Goal: Task Accomplishment & Management: Complete application form

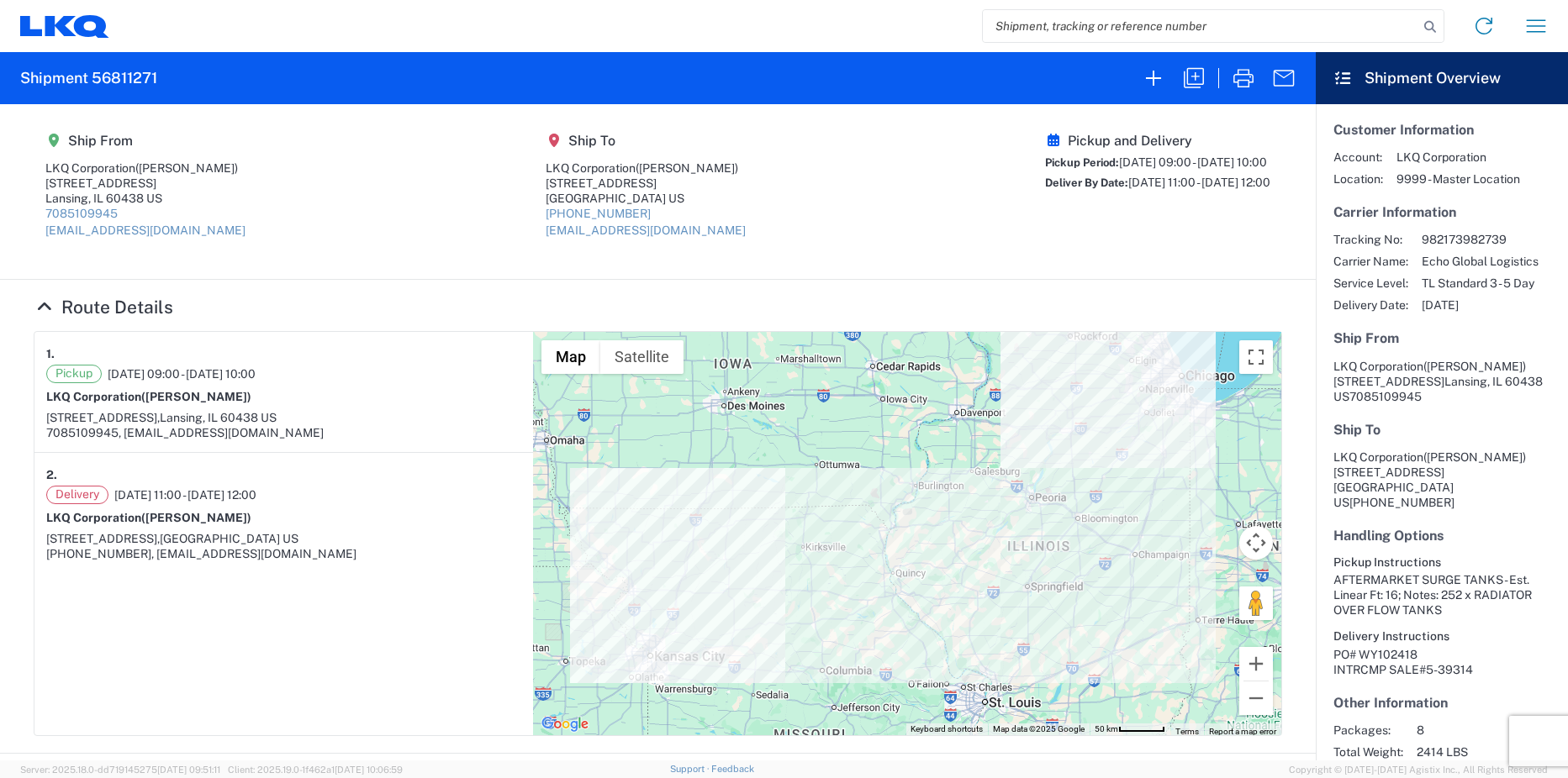
click at [1082, 29] on input "search" at bounding box center [1200, 26] width 436 height 32
paste input "55564199"
type input "55564199"
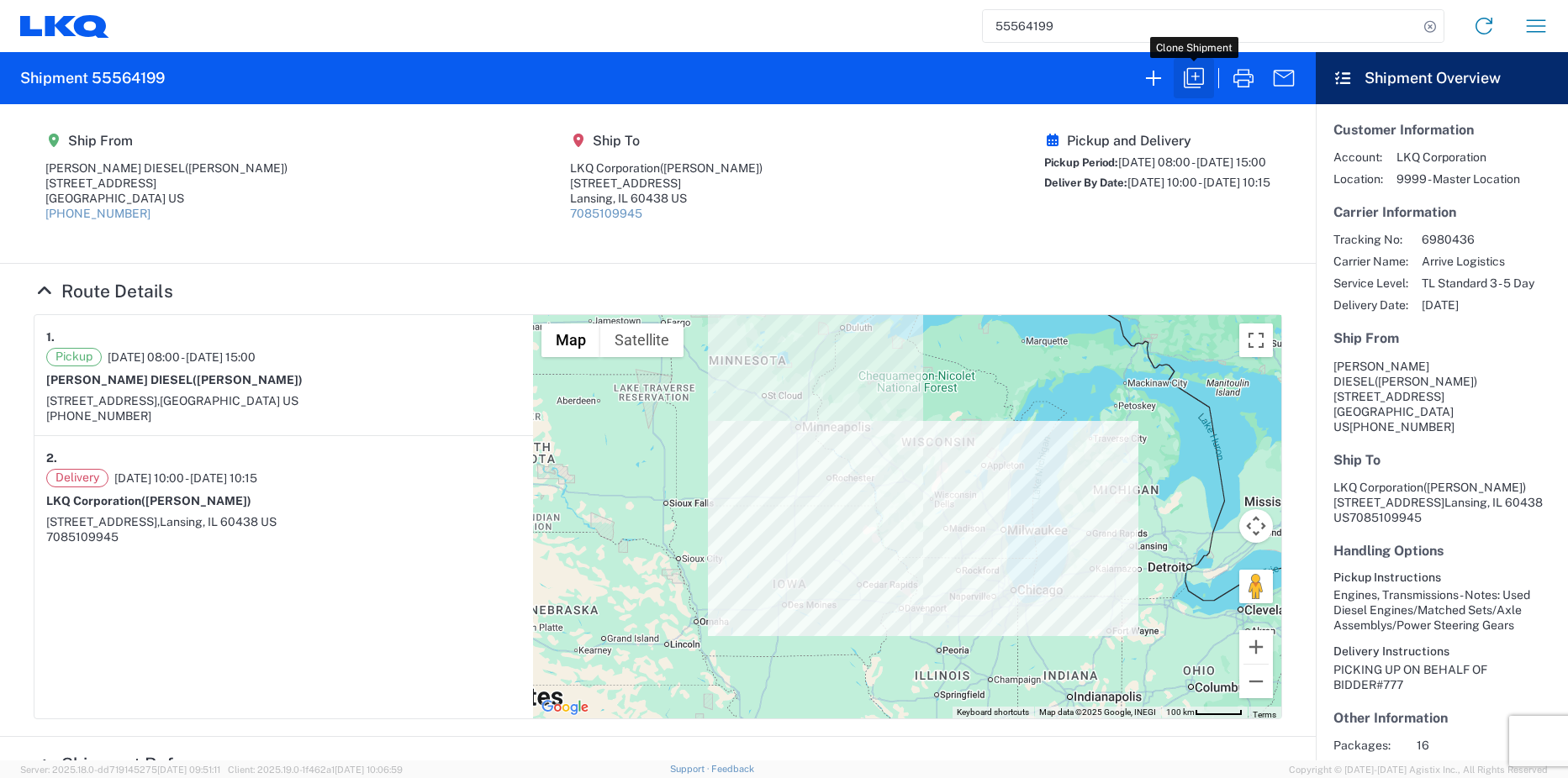
click at [1188, 78] on icon "button" at bounding box center [1194, 78] width 20 height 20
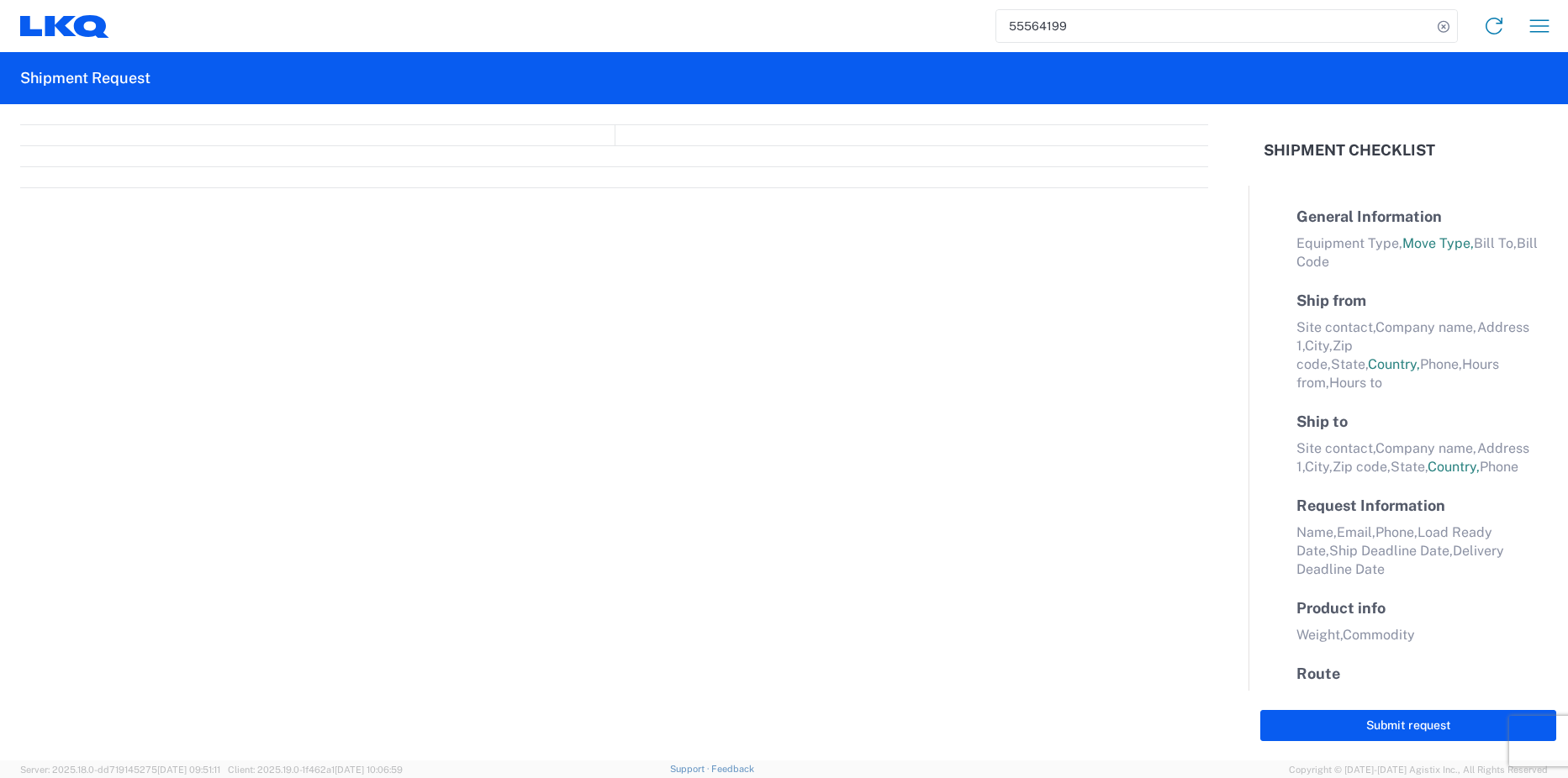
select select "STDV"
select select "FULL"
select select "LBS"
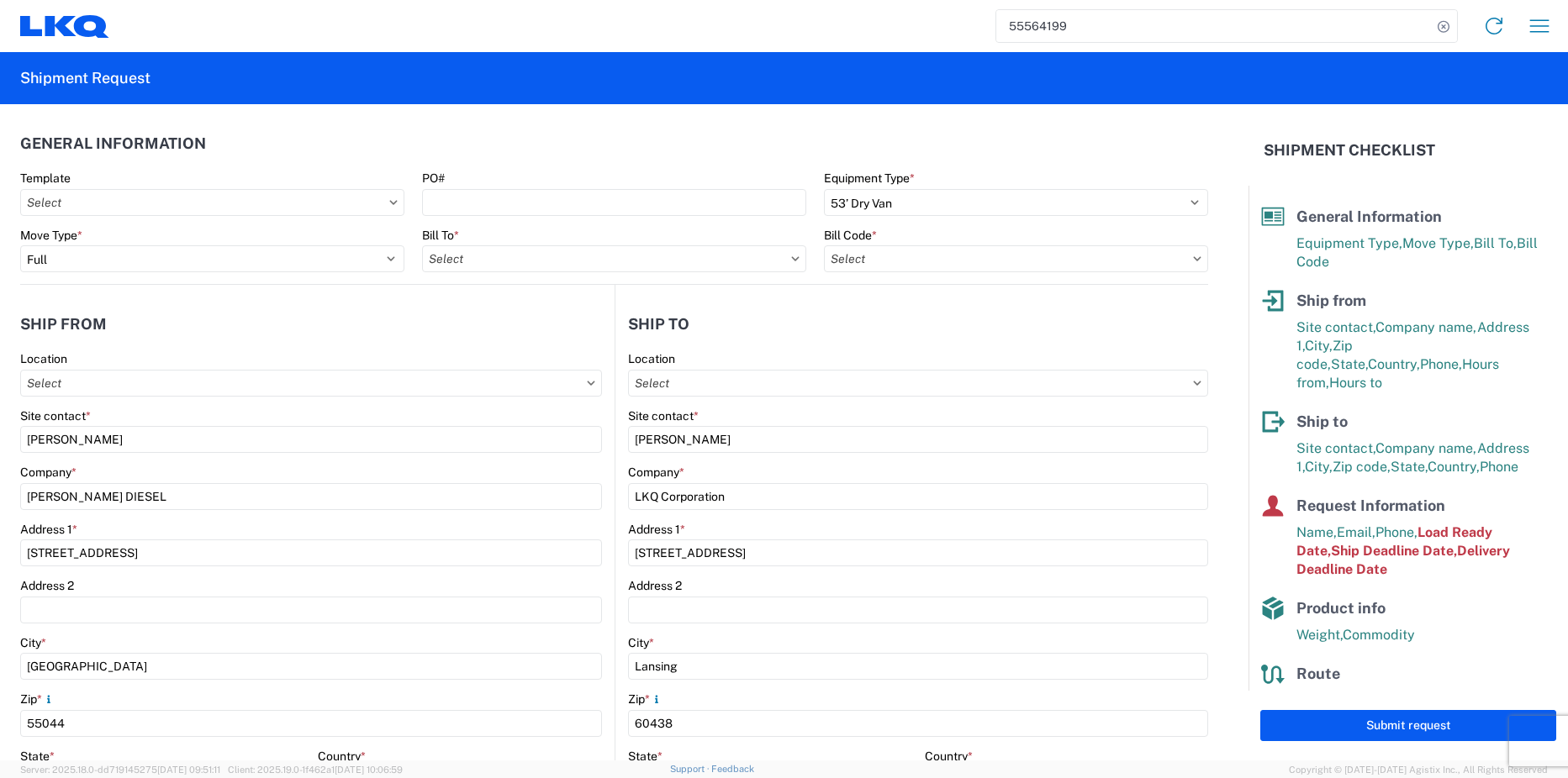
type input "1810-1100-50180-0000 - 1810 Freight In - Heavy Truck"
type input "1810 - LKQ Heavy Duty Truck Core"
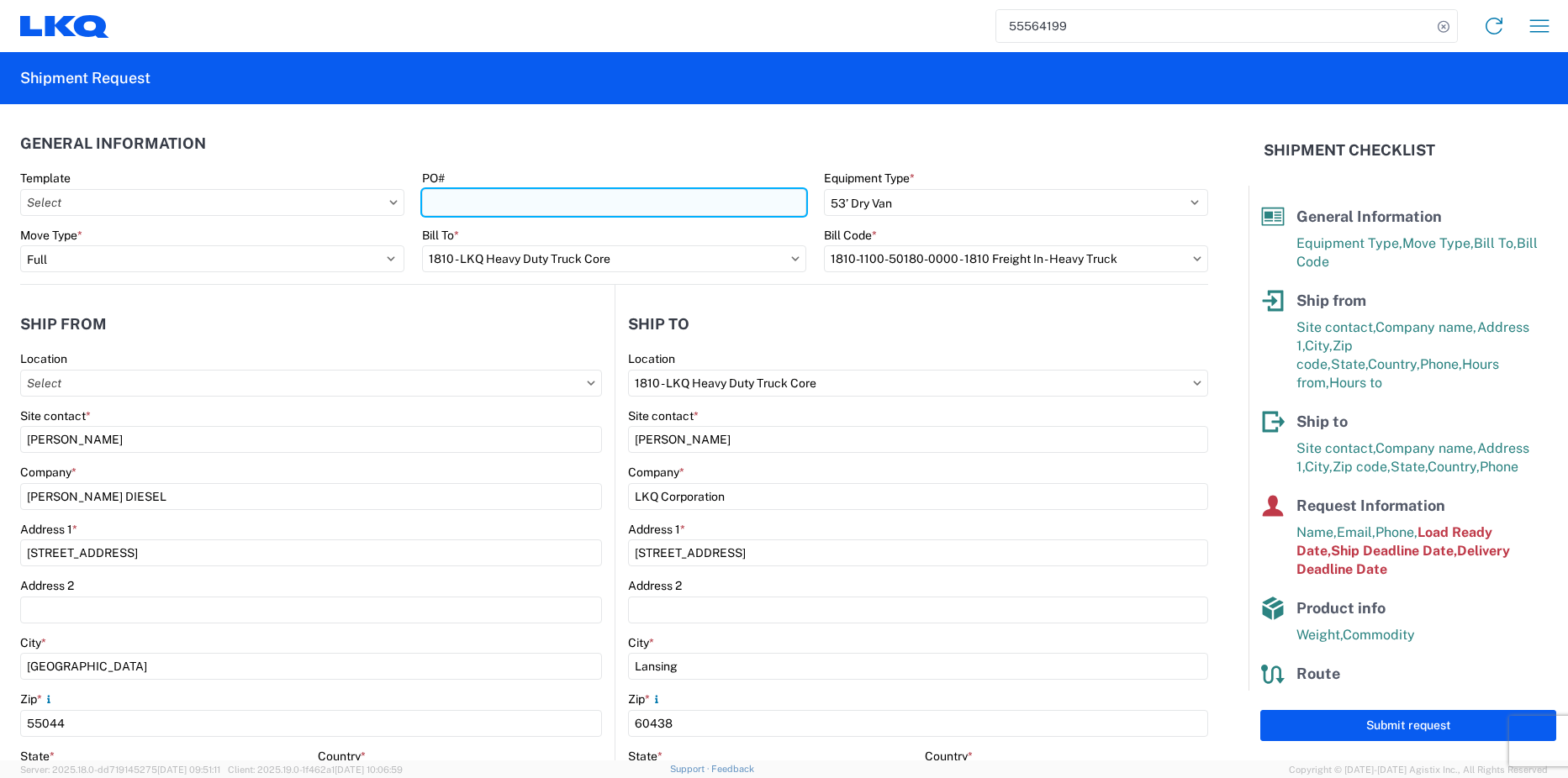
click at [474, 200] on input "PO#" at bounding box center [614, 202] width 384 height 27
click at [568, 200] on input "BH/[PERSON_NAME]/INV#10607#3" at bounding box center [614, 202] width 384 height 27
click at [652, 211] on input "BH/[PERSON_NAME]/INV#10820#3" at bounding box center [614, 202] width 384 height 27
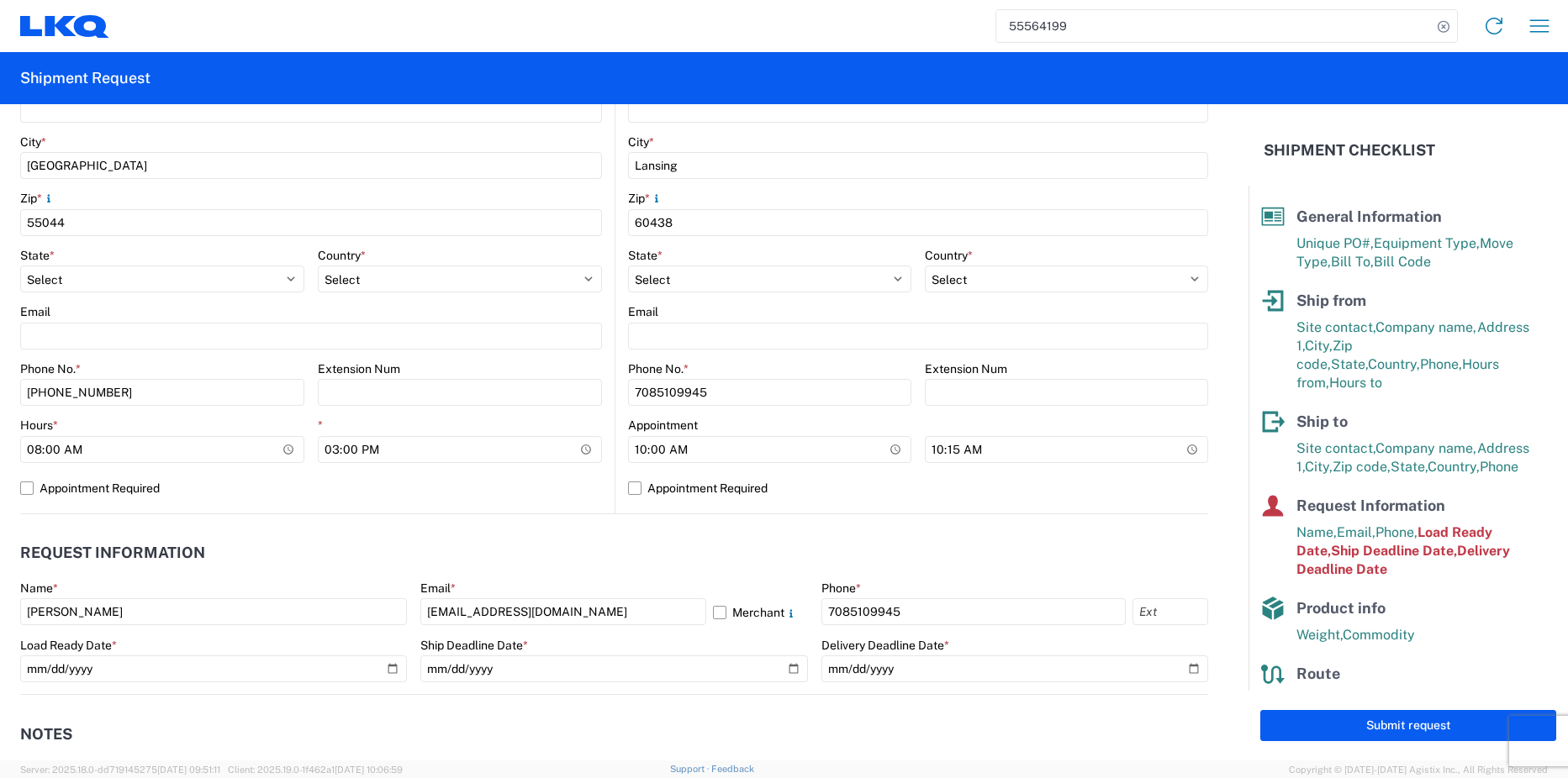
scroll to position [756, 0]
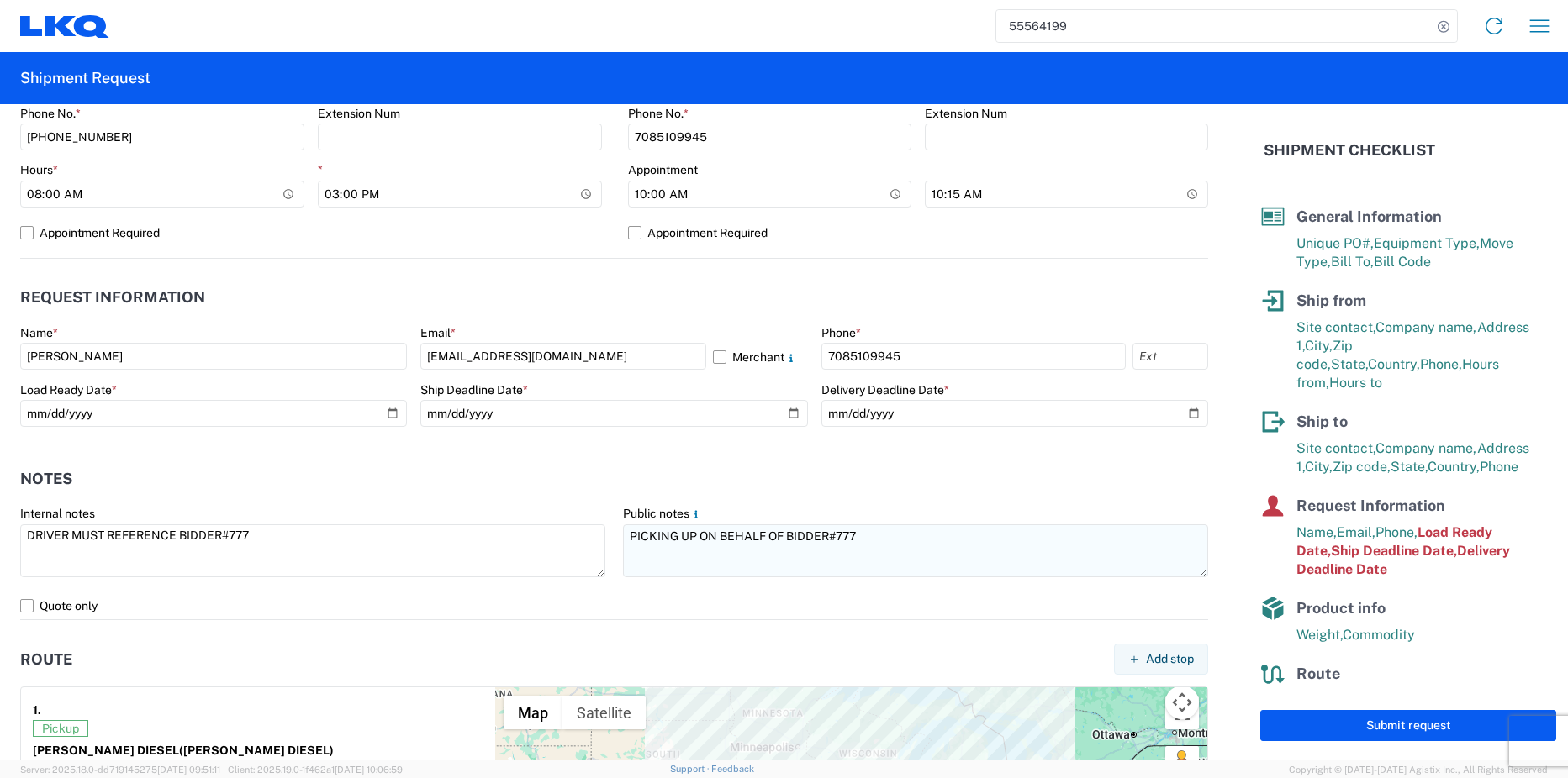
type input "BH/[PERSON_NAME]/INV#10820#1"
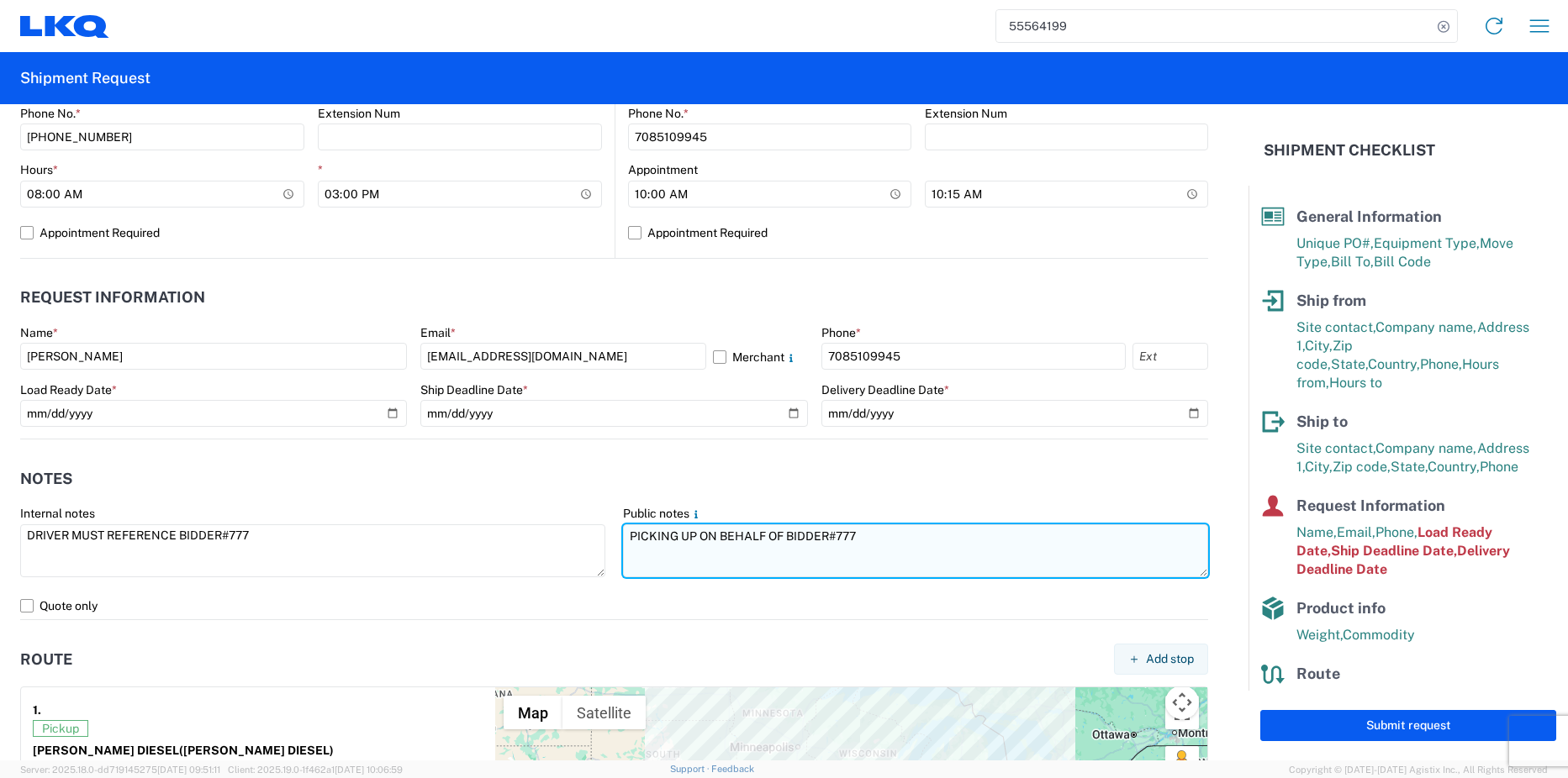
click at [872, 539] on textarea "PICKING UP ON BEHALF OF BIDDER#777" at bounding box center [914, 551] width 585 height 53
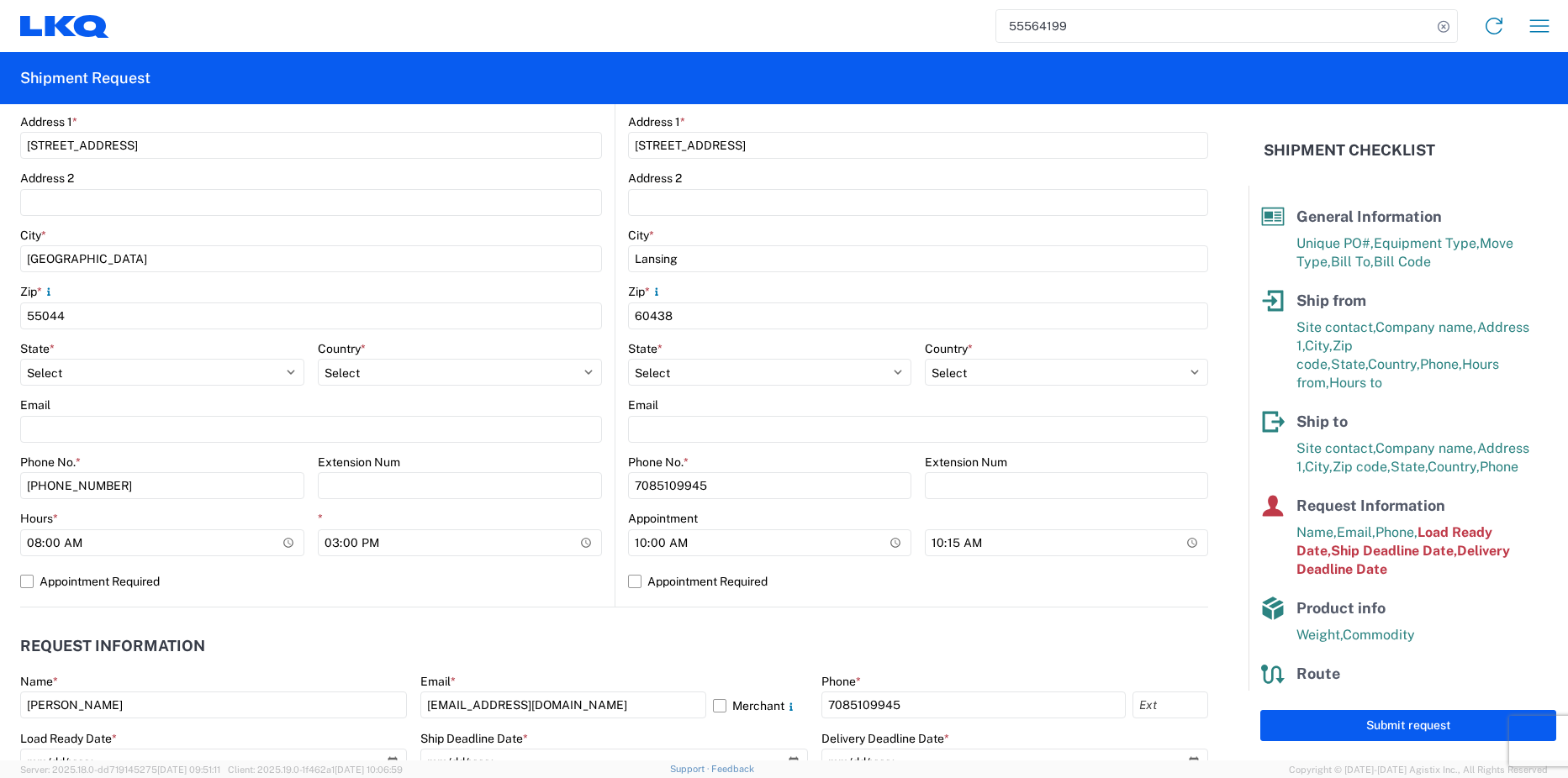
scroll to position [603, 0]
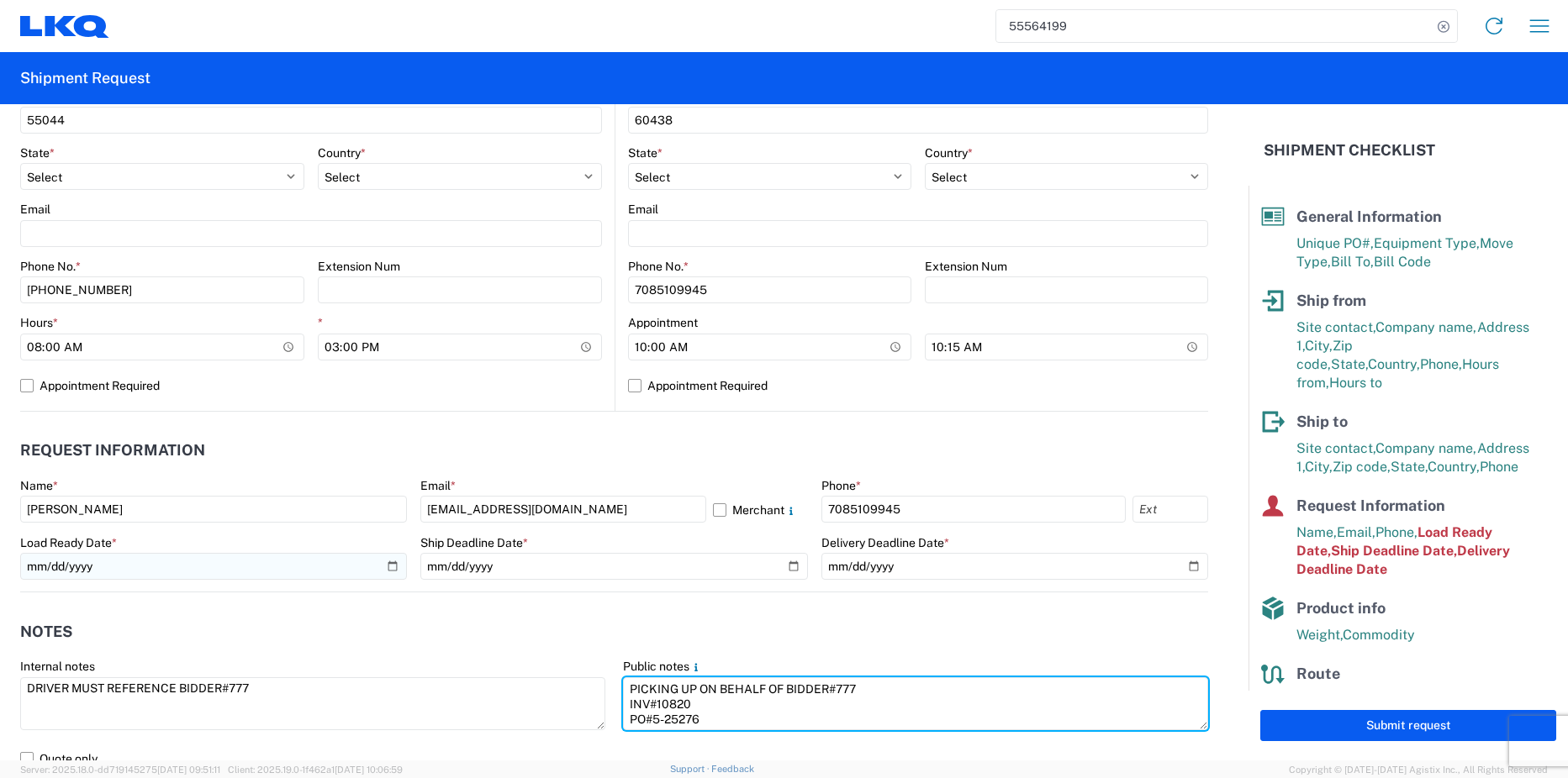
type textarea "PICKING UP ON BEHALF OF BIDDER#777 INV#10820 PO#5-25276"
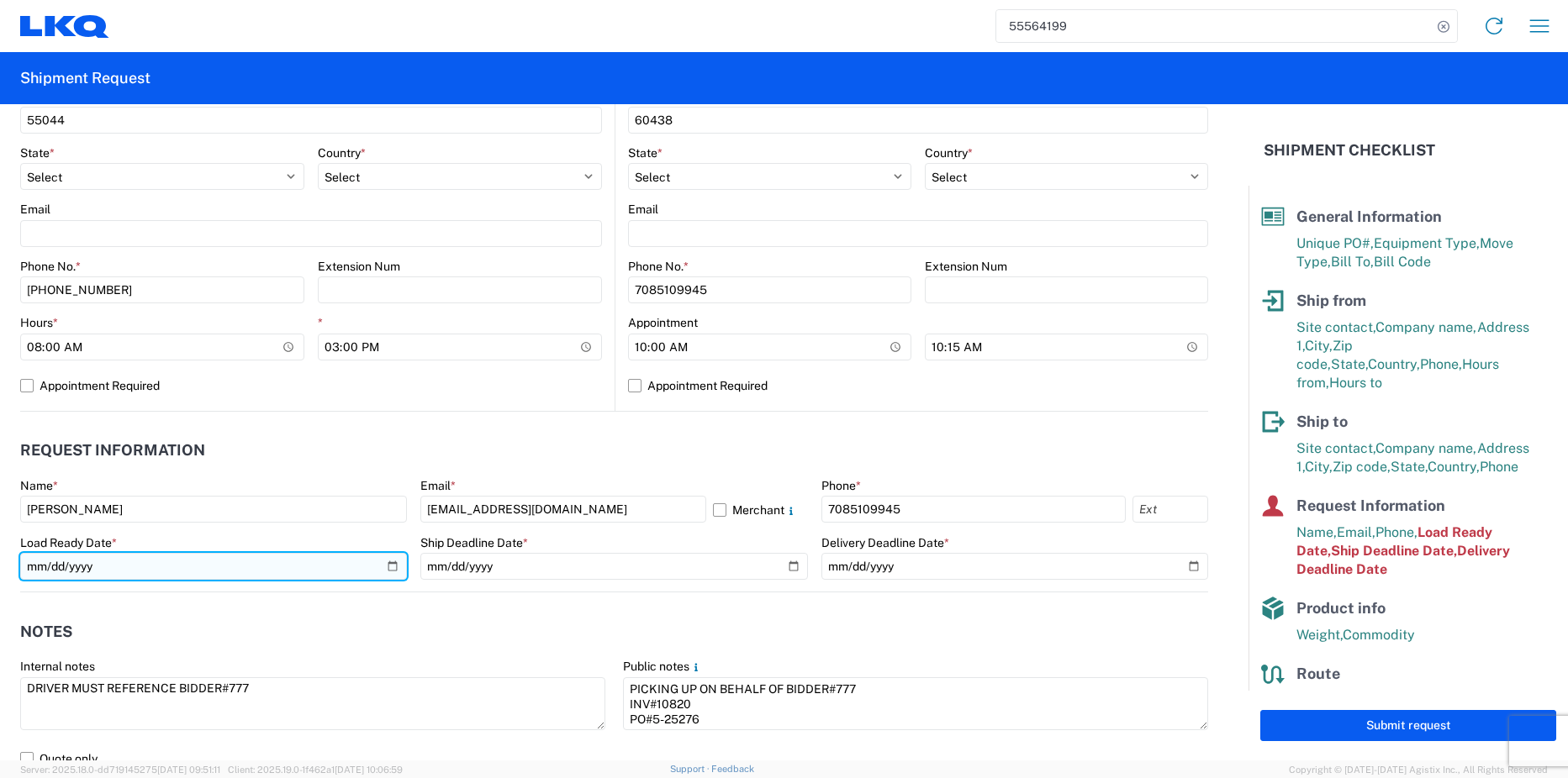
click at [384, 568] on input "[DATE]" at bounding box center [213, 566] width 386 height 27
type input "[DATE]"
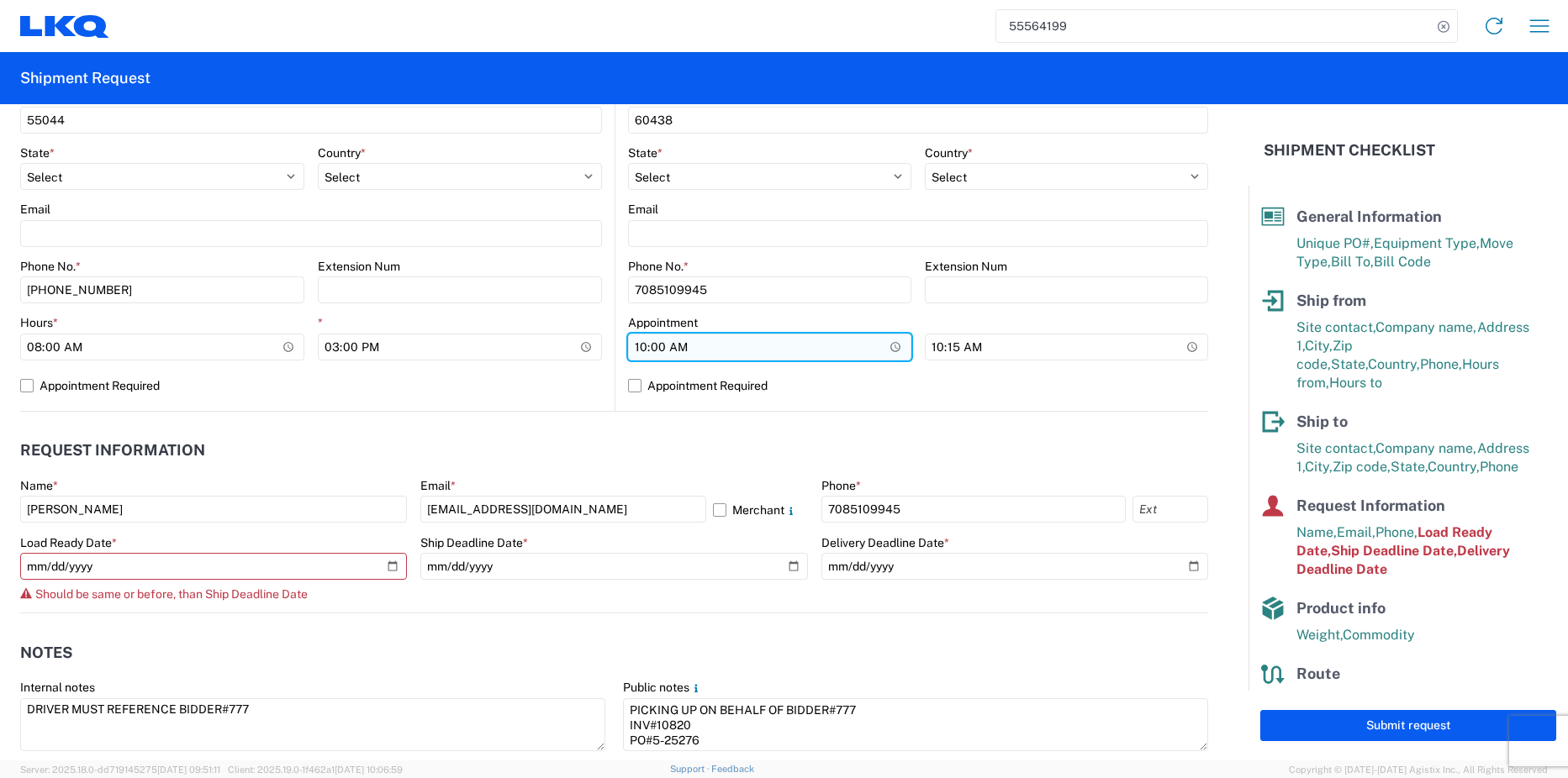
click at [890, 350] on input "10:00:00" at bounding box center [769, 347] width 283 height 27
click at [841, 344] on input "10:00:00" at bounding box center [769, 347] width 283 height 27
type input "08:00"
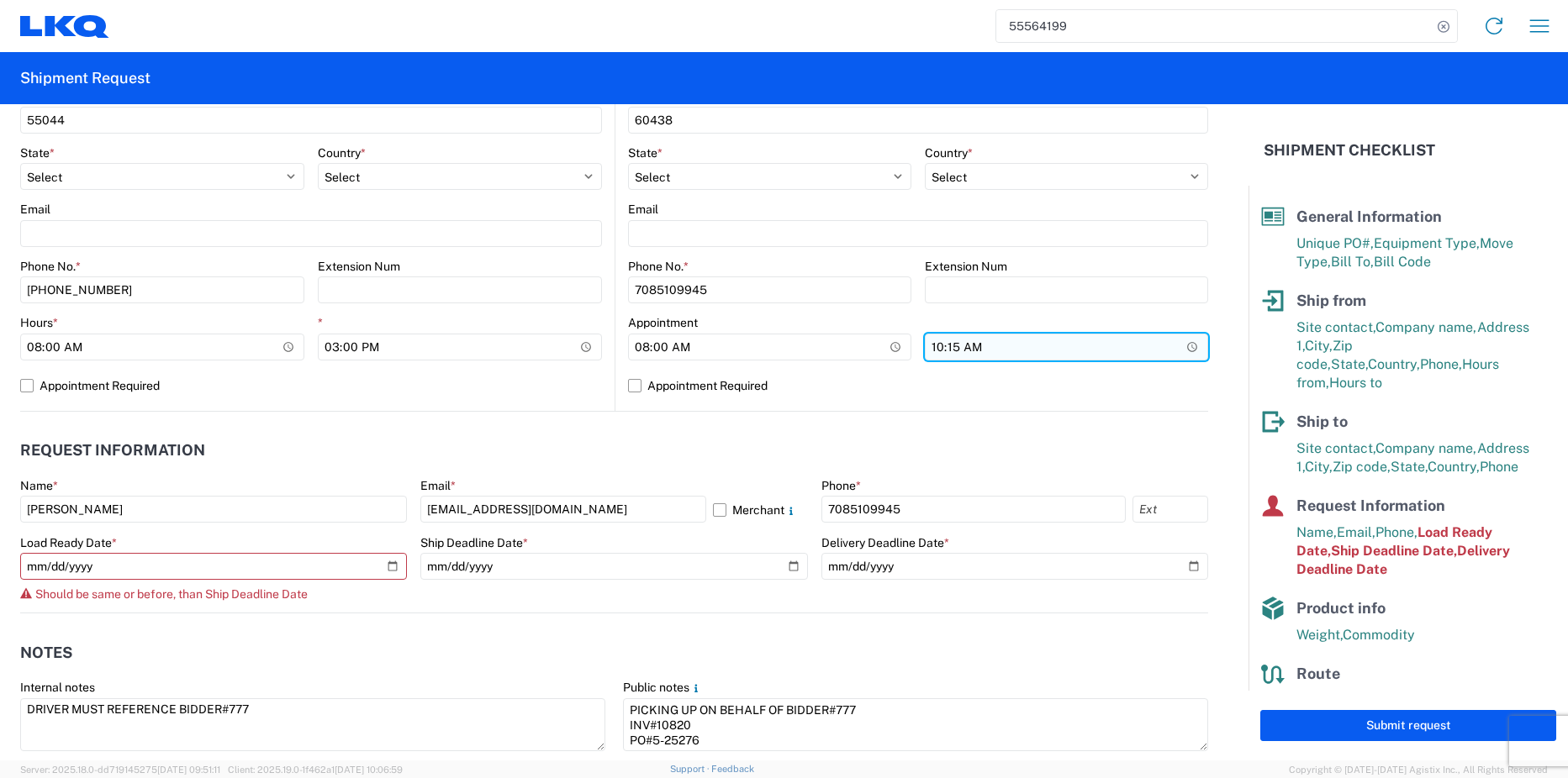
click at [927, 347] on input "10:15:00" at bounding box center [1065, 347] width 283 height 27
type input "15:00"
click at [734, 453] on header "Request Information" at bounding box center [614, 450] width 1188 height 38
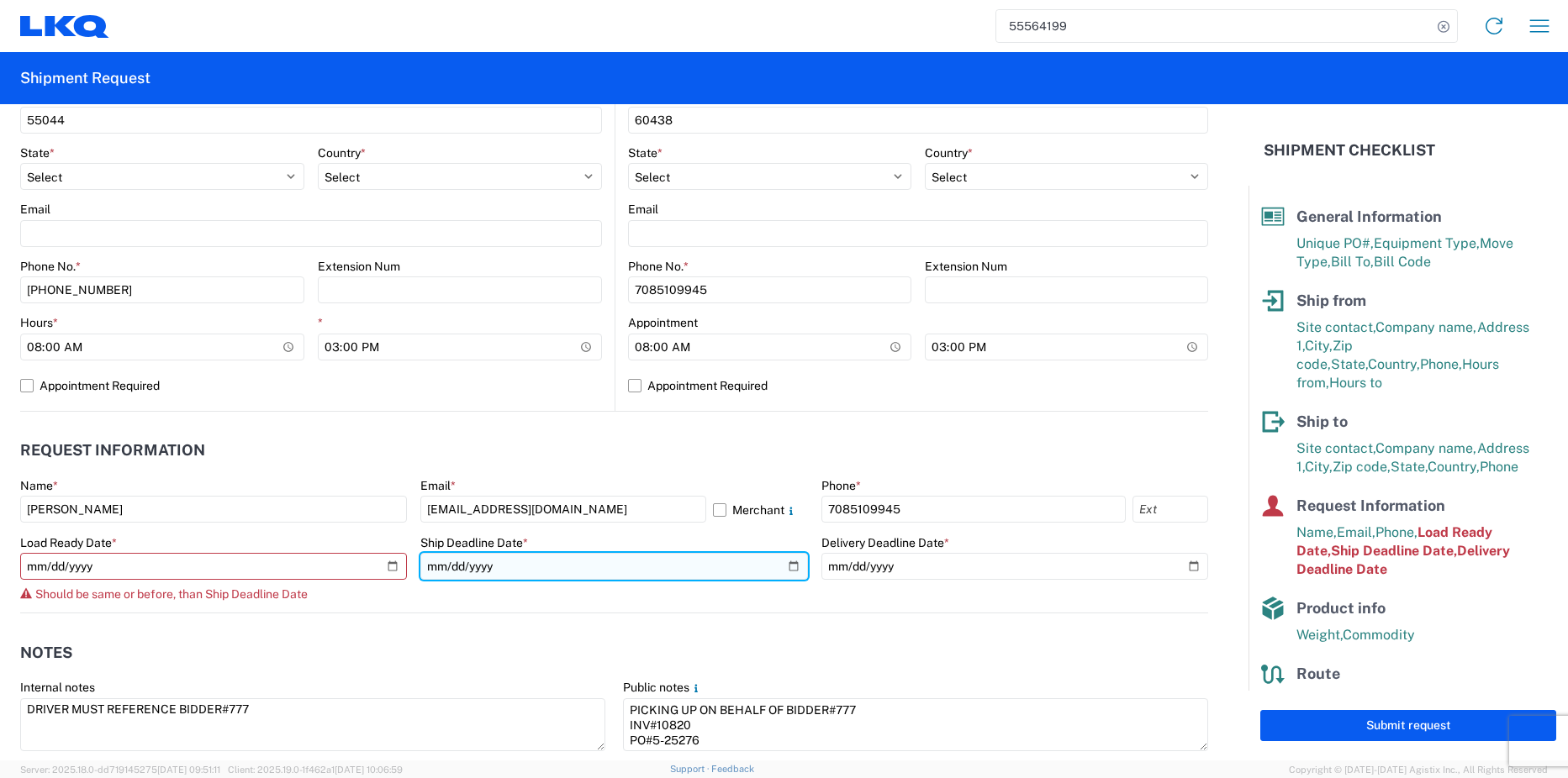
click at [786, 566] on input "[DATE]" at bounding box center [613, 566] width 386 height 27
type input "[DATE]"
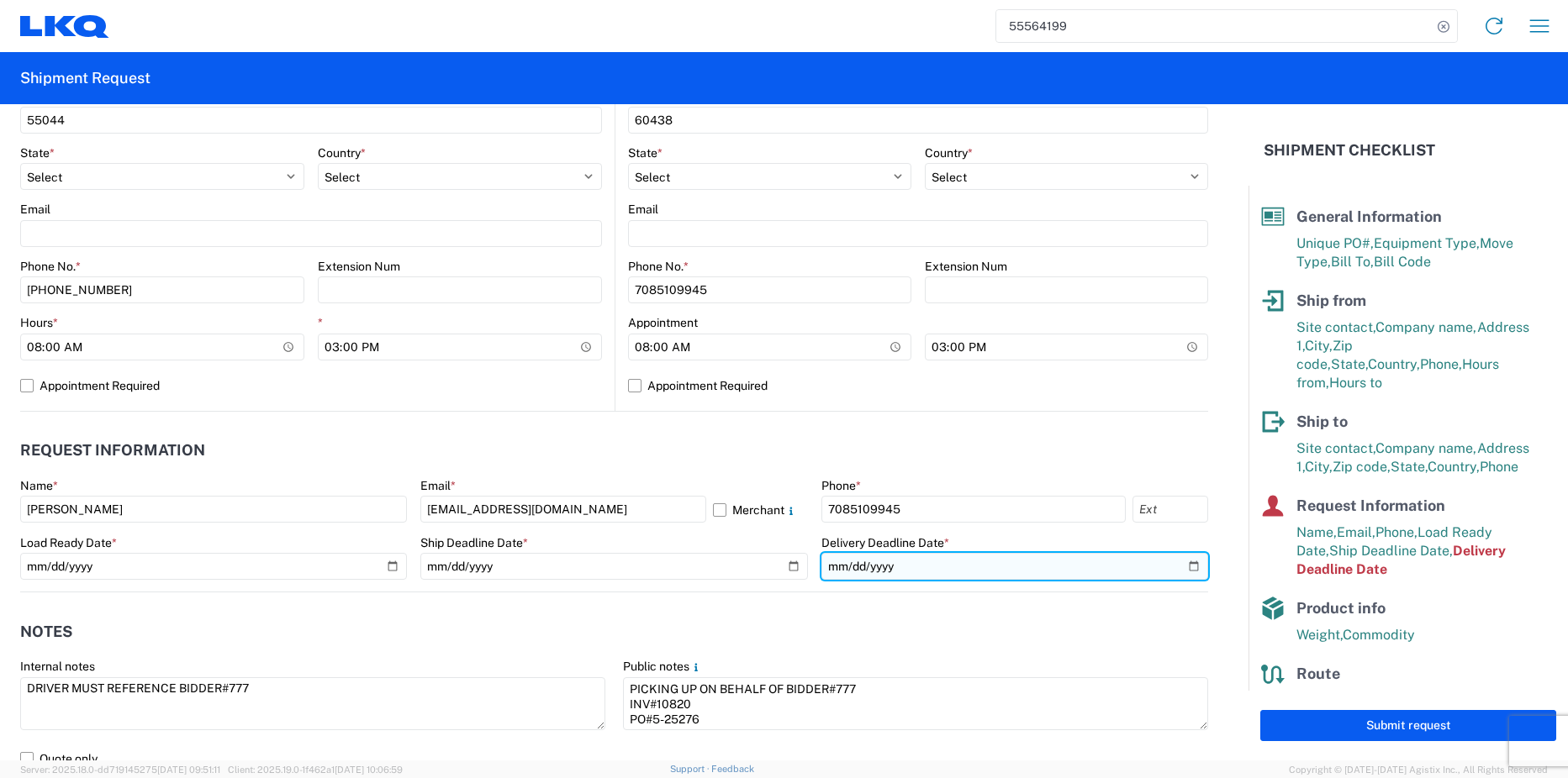
click at [1184, 567] on input "[DATE]" at bounding box center [1014, 566] width 386 height 27
type input "[DATE]"
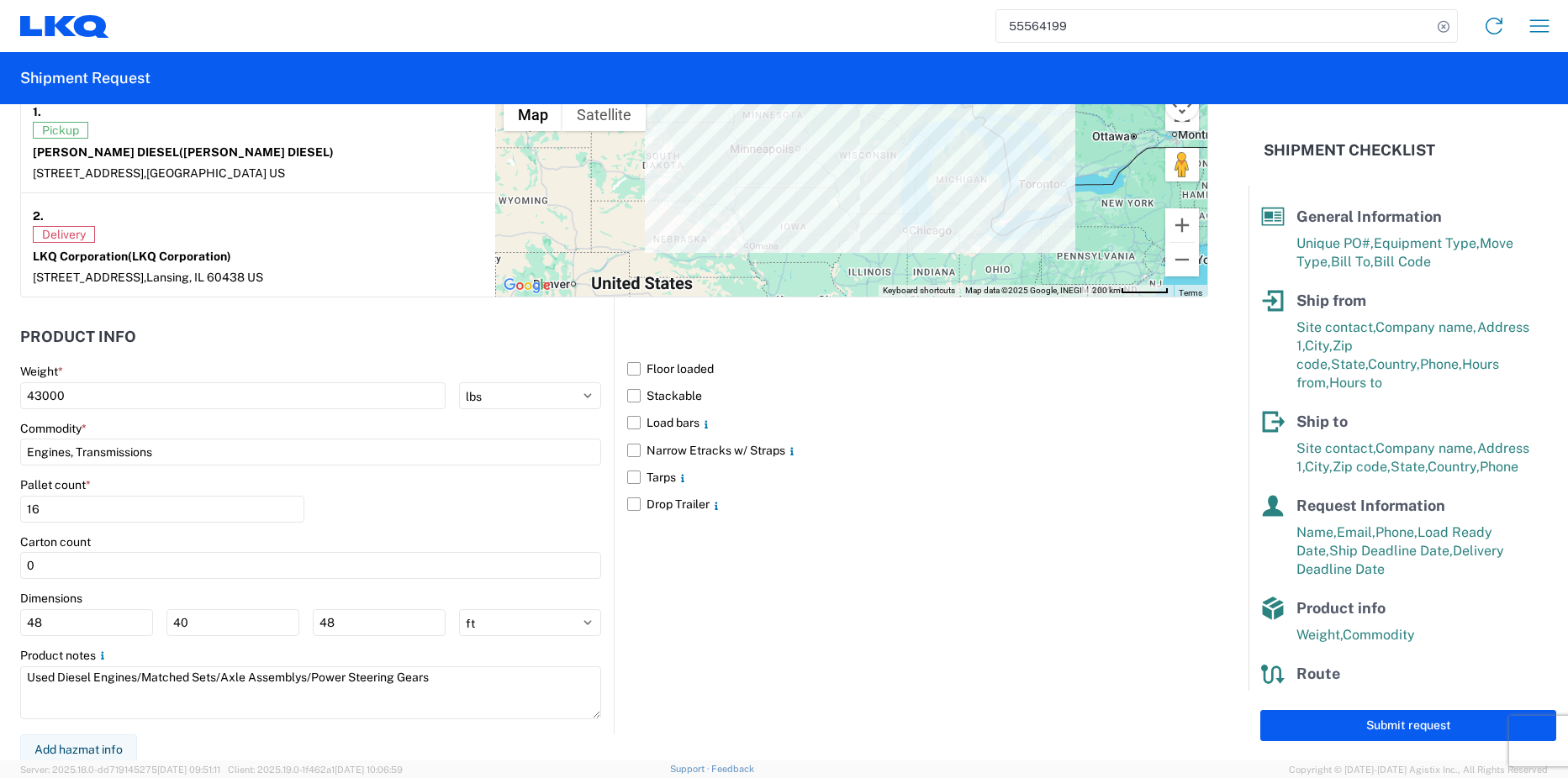
scroll to position [1360, 0]
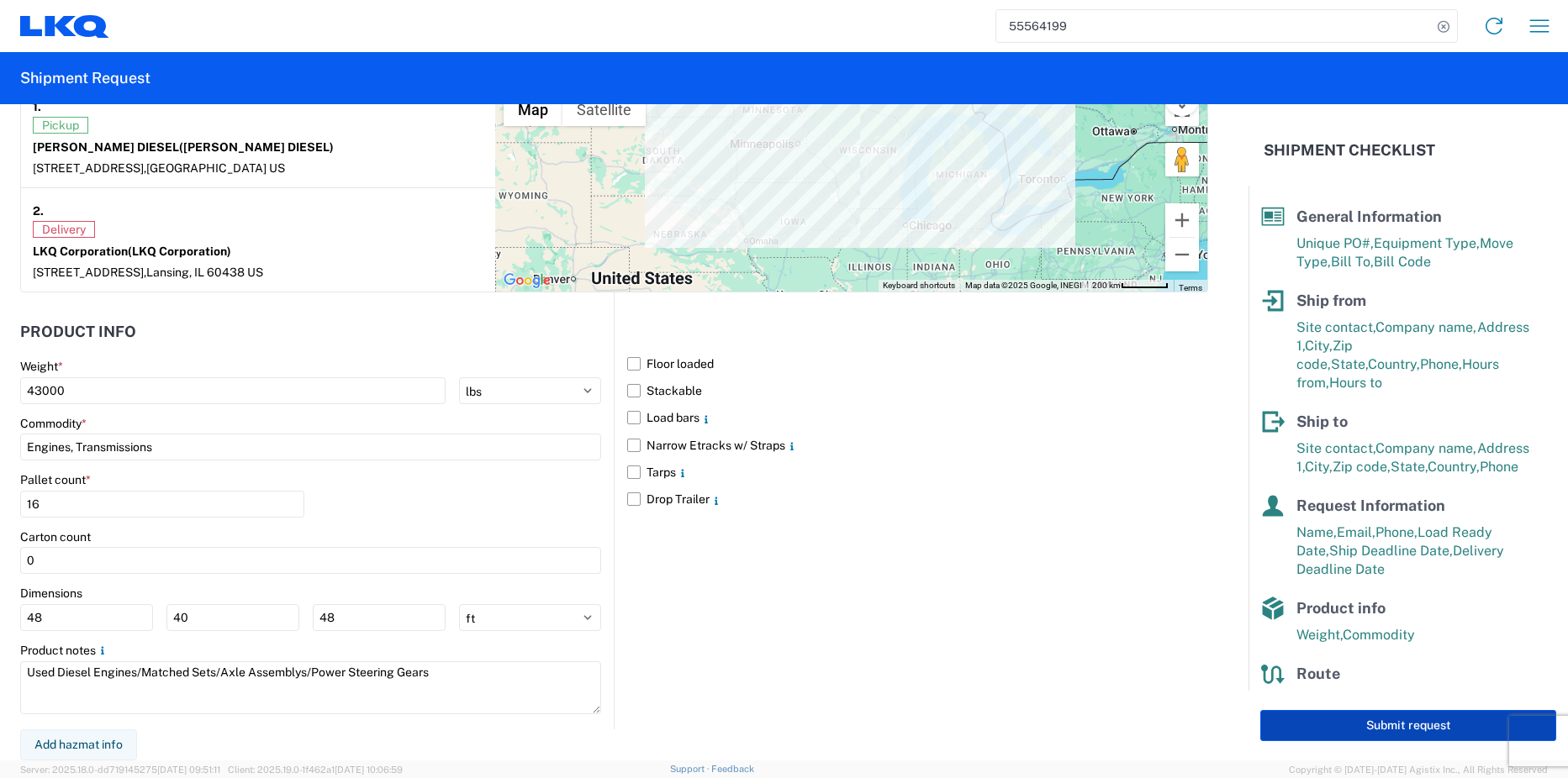
click at [1393, 722] on button "Submit request" at bounding box center [1407, 726] width 296 height 31
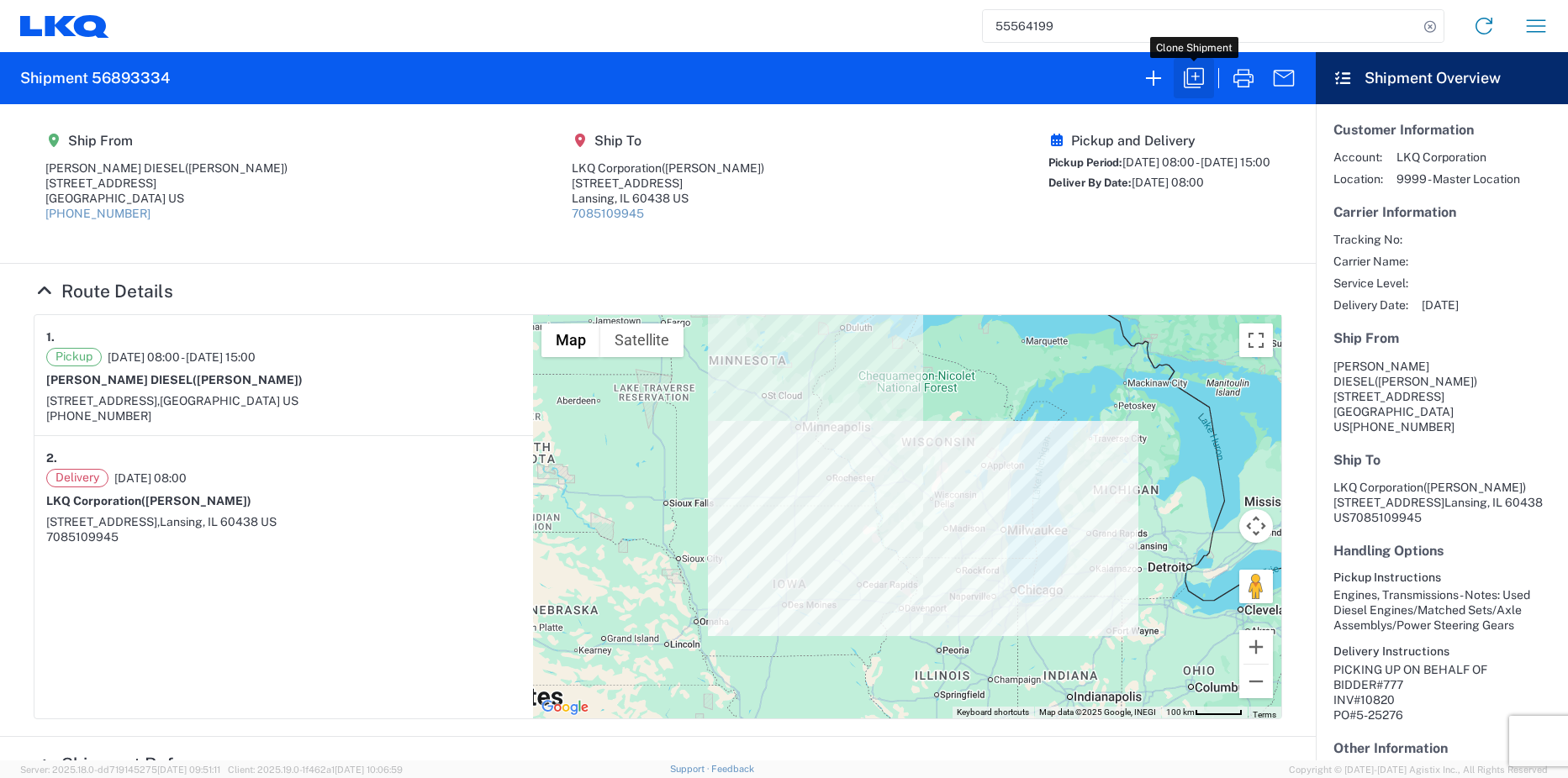
click at [1201, 82] on icon "button" at bounding box center [1193, 78] width 27 height 27
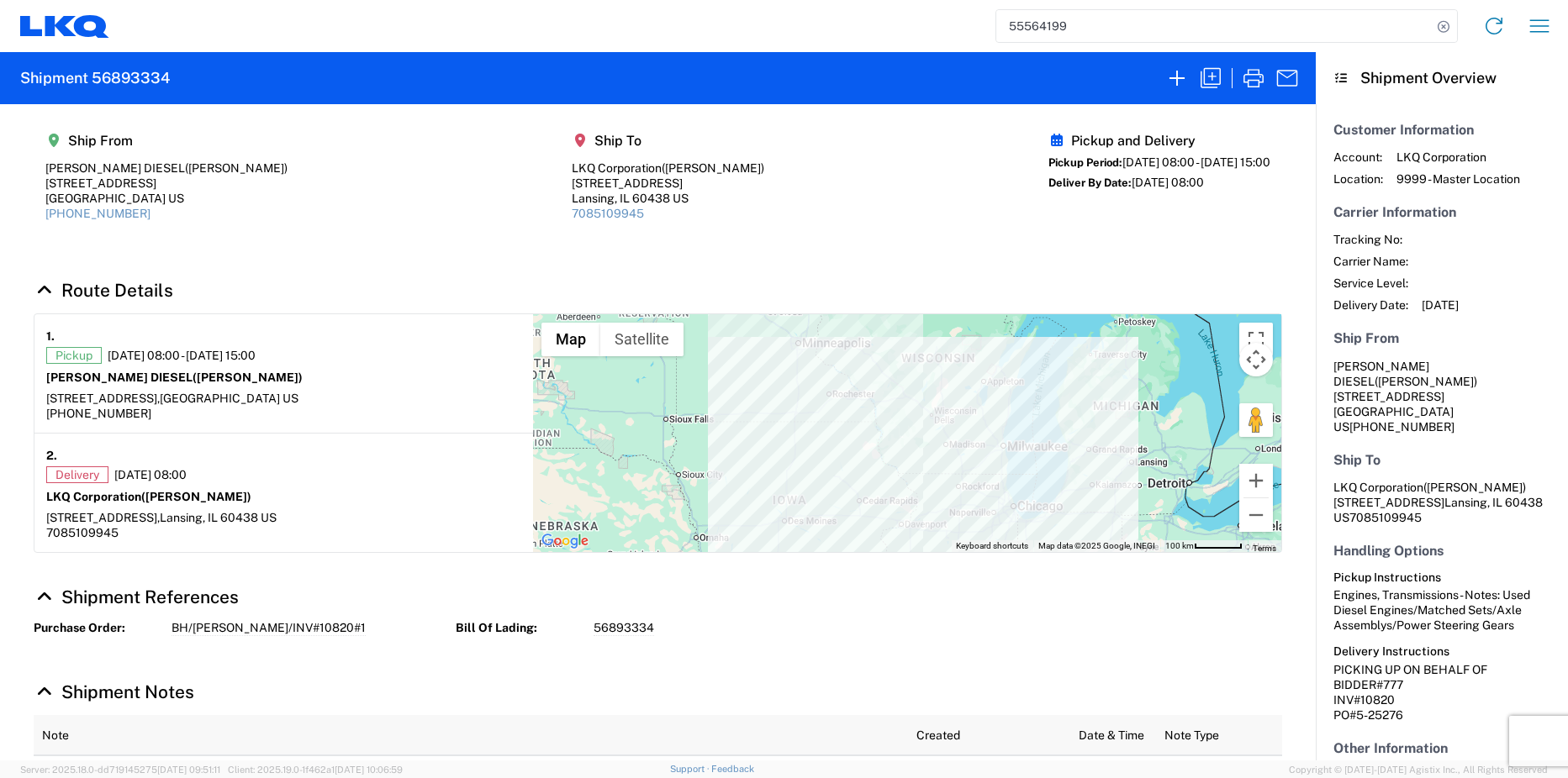
select select "FULL"
select select "LBS"
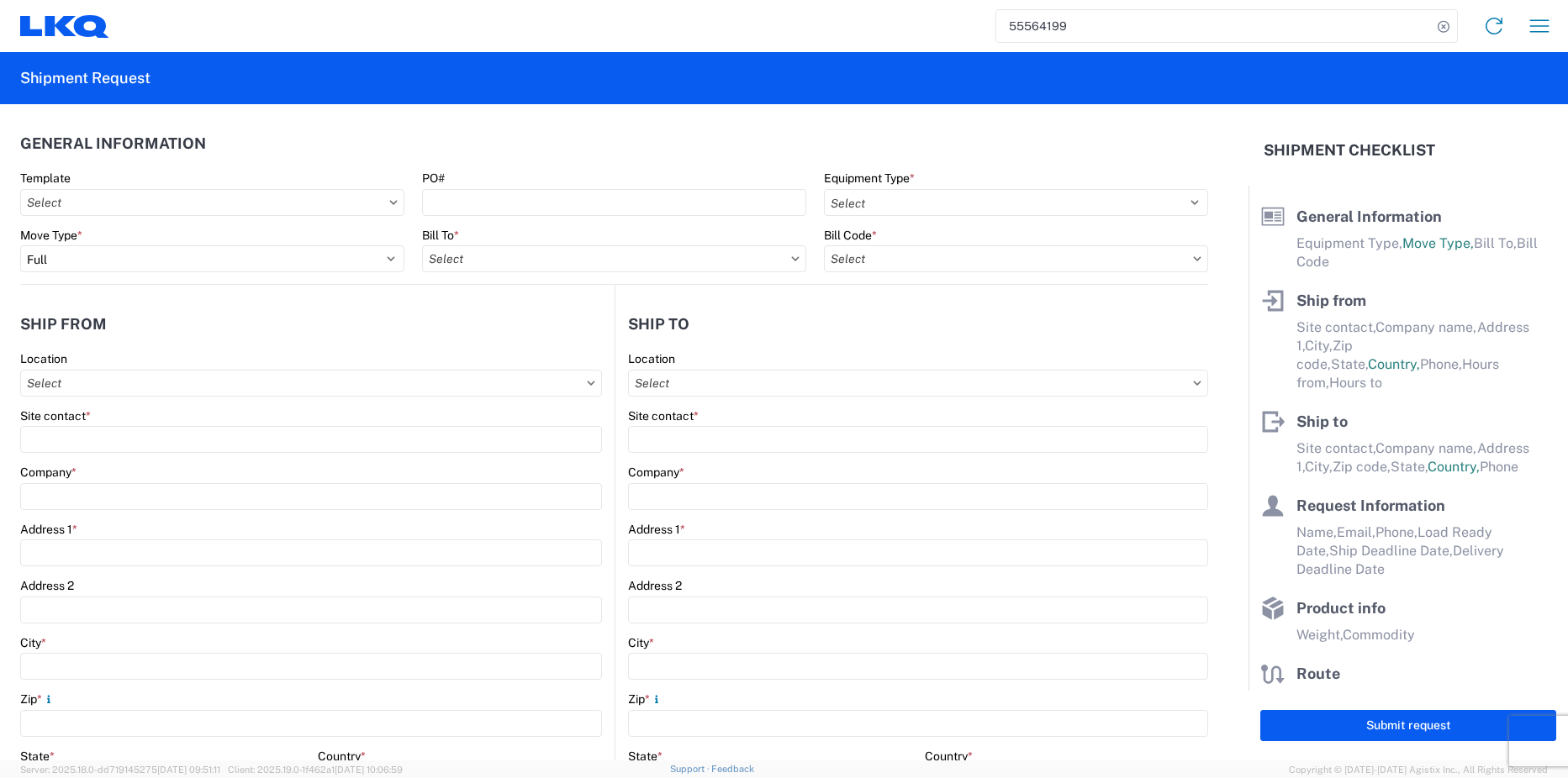
select select "US"
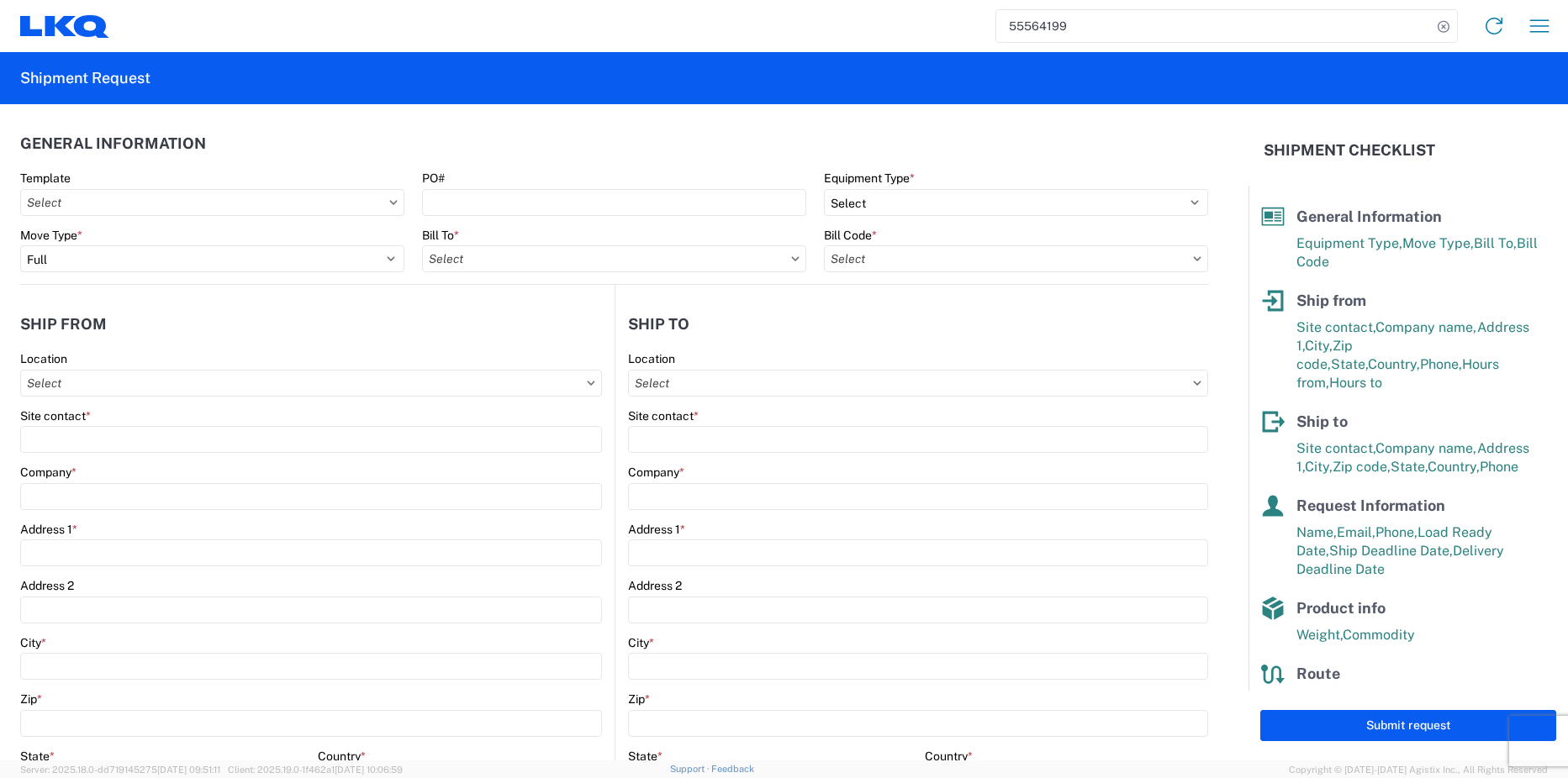
select select "STDV"
type input "[PERSON_NAME]"
type input "[PERSON_NAME] DIESEL"
type input "[STREET_ADDRESS]"
type input "[GEOGRAPHIC_DATA]"
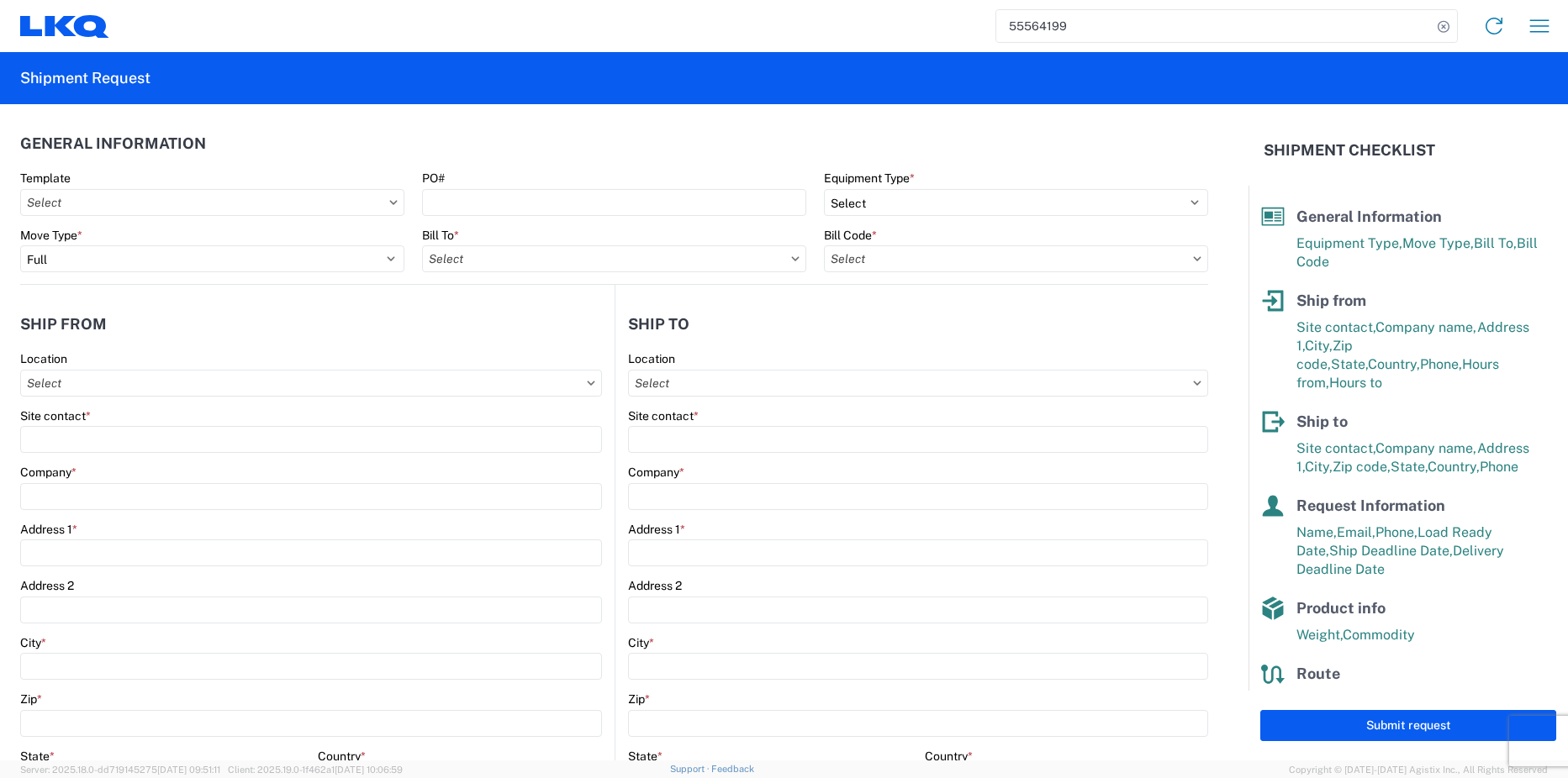
type input "55044"
type input "[PERSON_NAME]"
type input "LKQ Corporation"
type input "[STREET_ADDRESS]"
type input "Lansing"
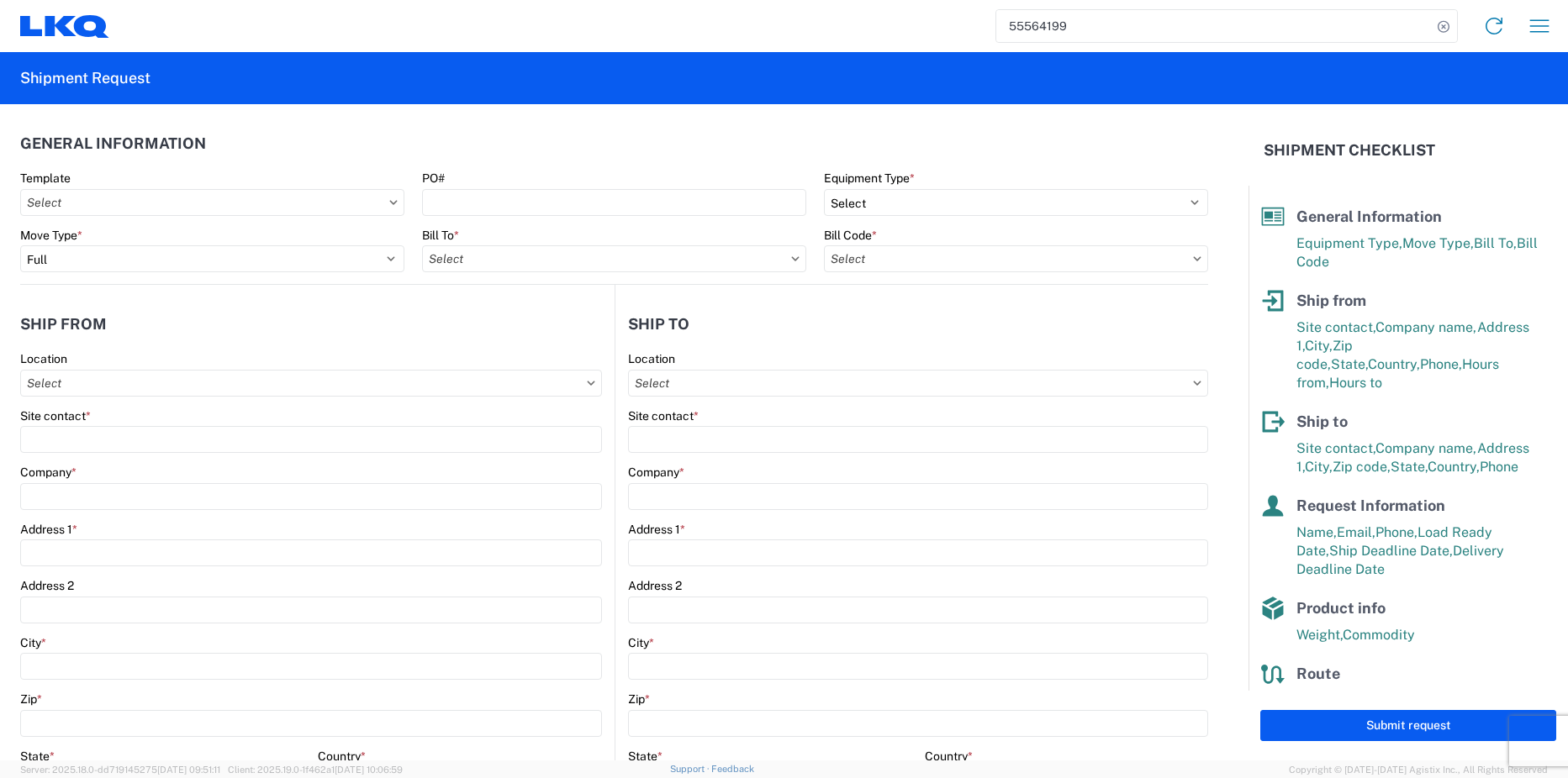
type input "60438"
type input "[PERSON_NAME]"
type input "[EMAIL_ADDRESS][DOMAIN_NAME]"
type input "7085109945"
type input "[DATE]"
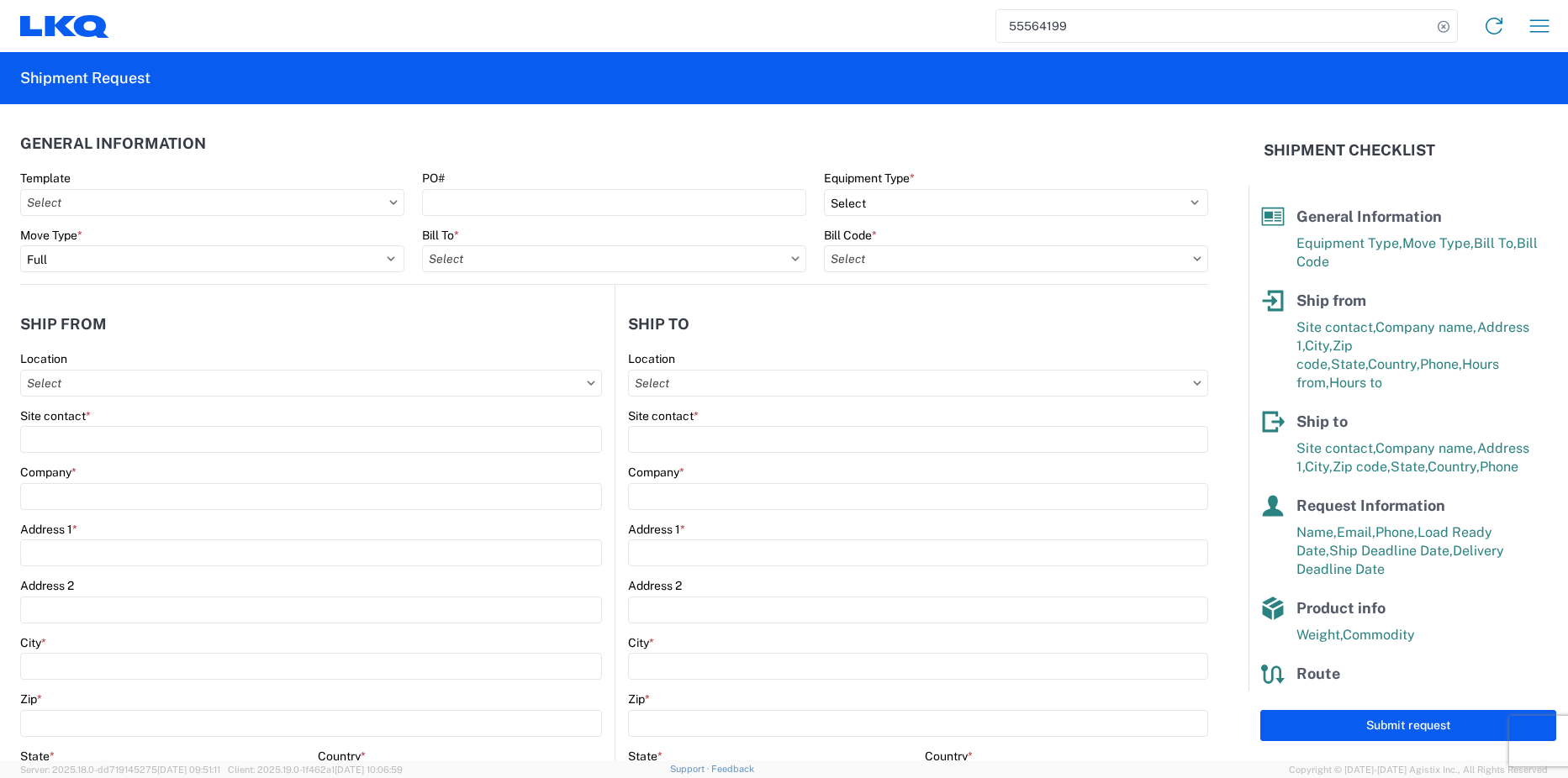
type input "[DATE]"
type textarea "DRIVER MUST REFERENCE BIDDER#777"
type textarea "PICKING UP ON BEHALF OF BIDDER#777 INV#10820 PO#5-25276"
type input "43000"
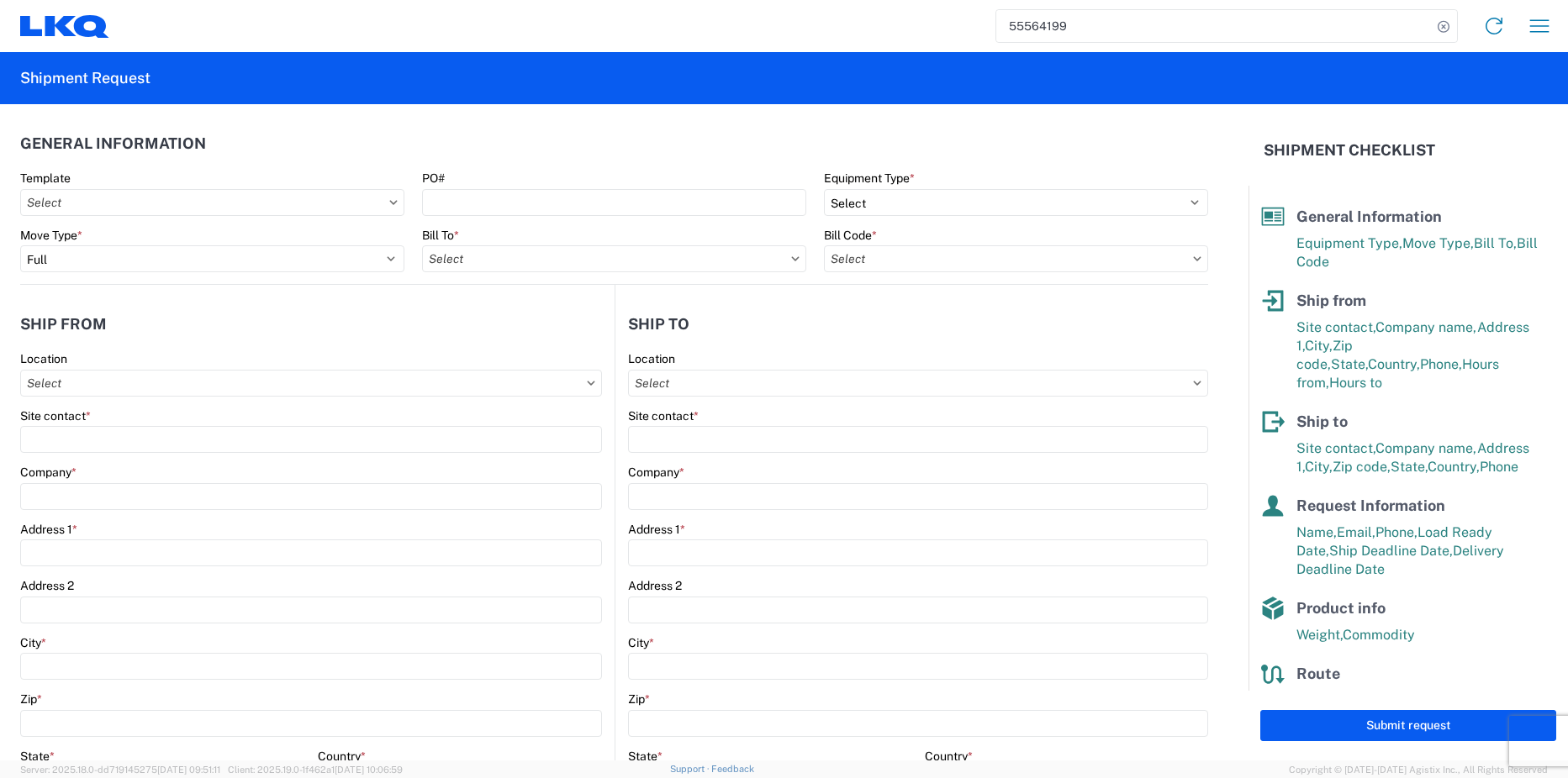
type input "Engines, Transmissions"
type input "16"
type input "0"
type input "40"
type input "48"
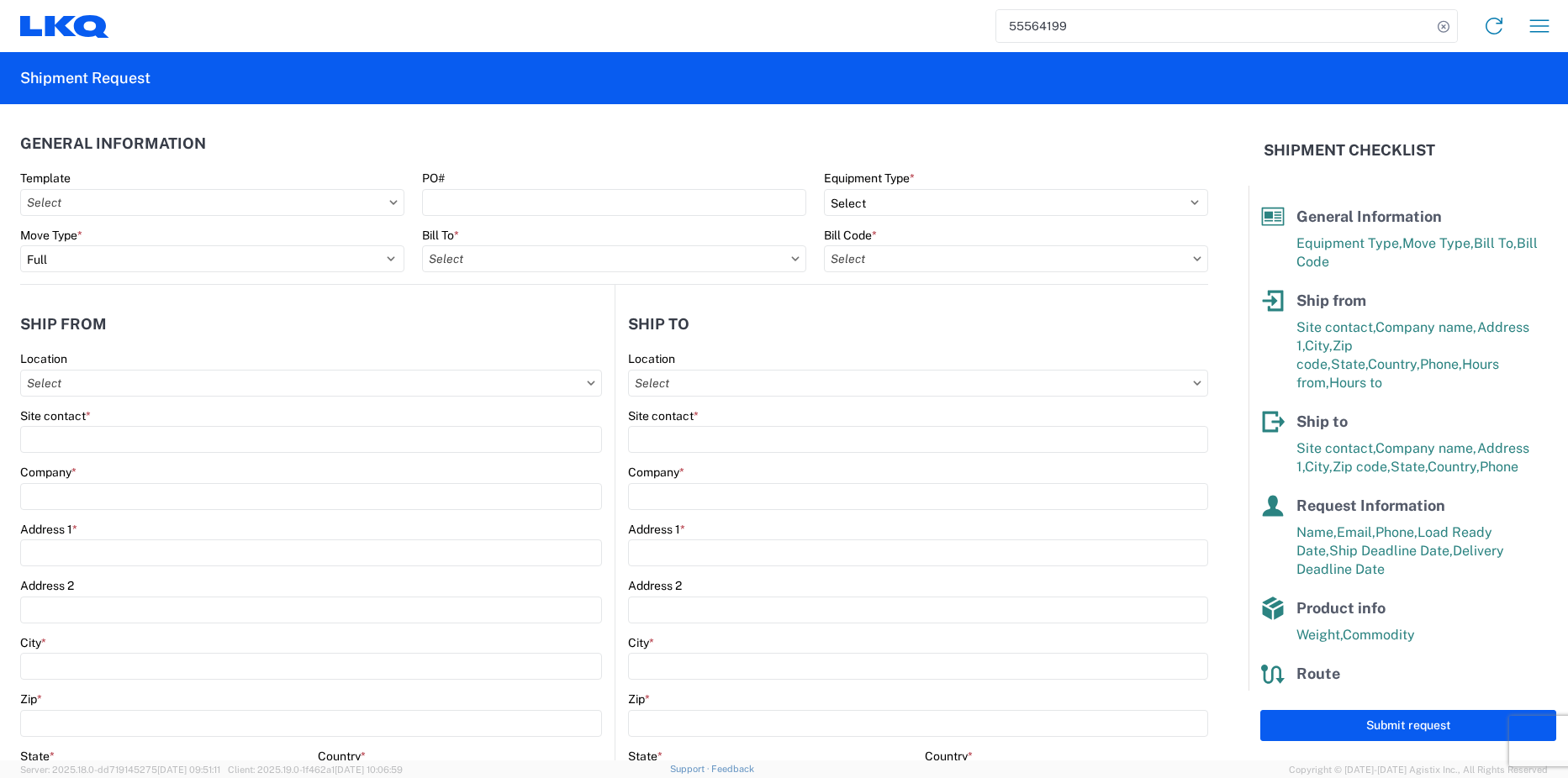
type textarea "Used Diesel Engines/Matched Sets/Axle Assemblys/Power Steering Gears"
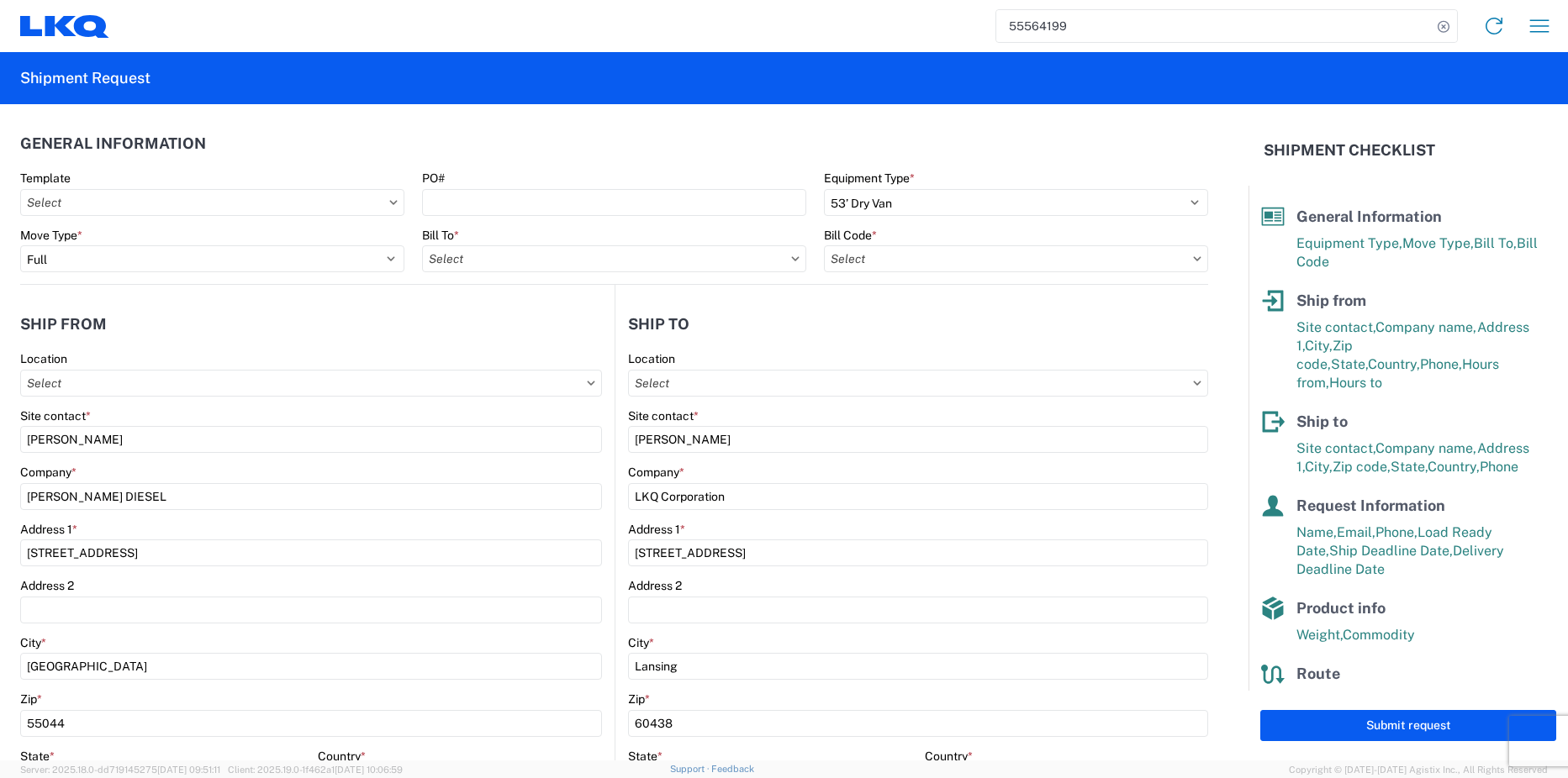
type input "1810 - LKQ Heavy Duty Truck Core"
type input "1810-1100-50180-0000 - 1810 Freight In - Heavy Truck"
type input "1810 - LKQ Heavy Duty Truck Core"
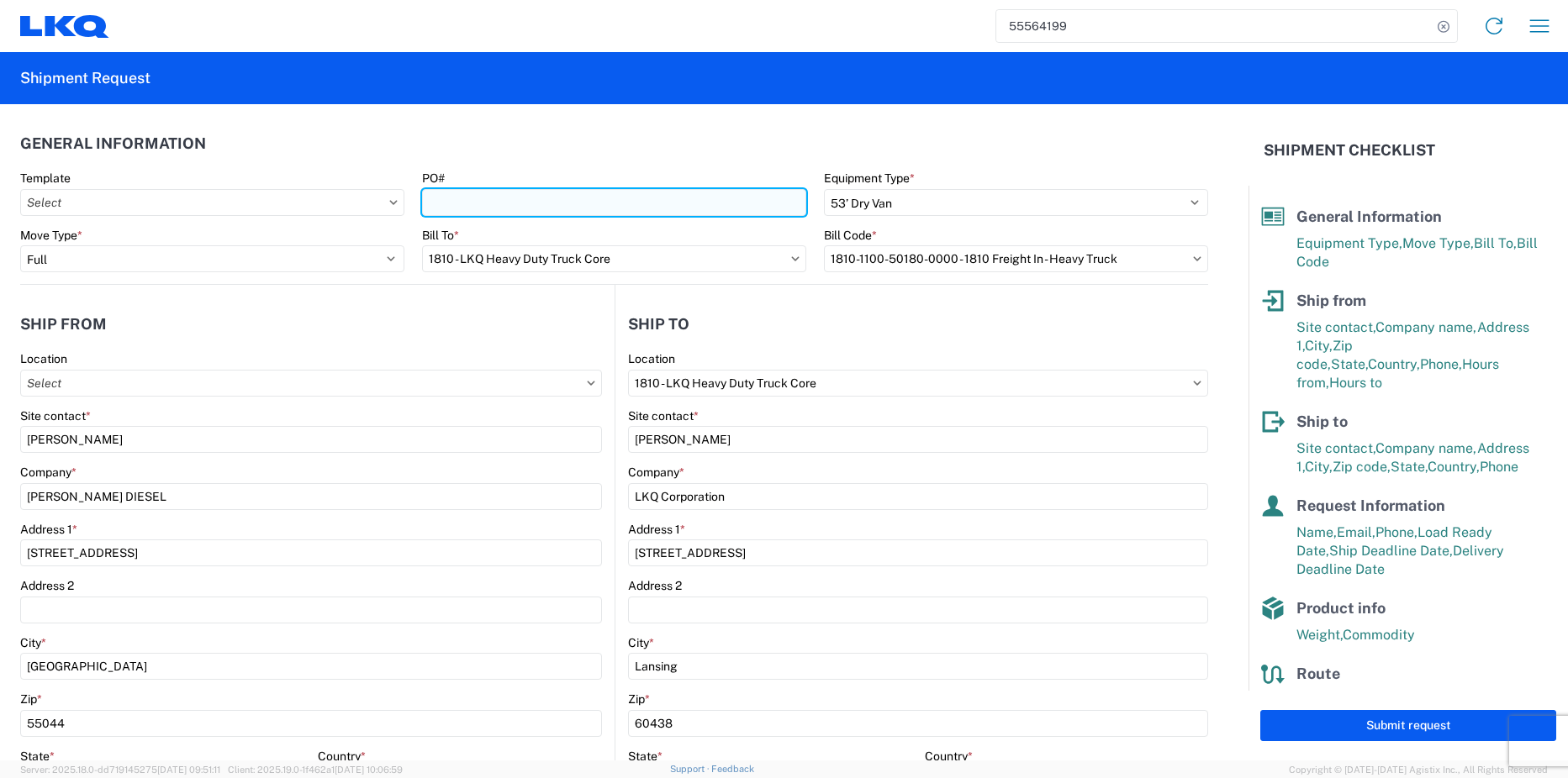
click at [549, 208] on input "PO#" at bounding box center [614, 202] width 384 height 27
click at [612, 207] on input "BH/[PERSON_NAME]/INV#10820#1" at bounding box center [614, 202] width 384 height 27
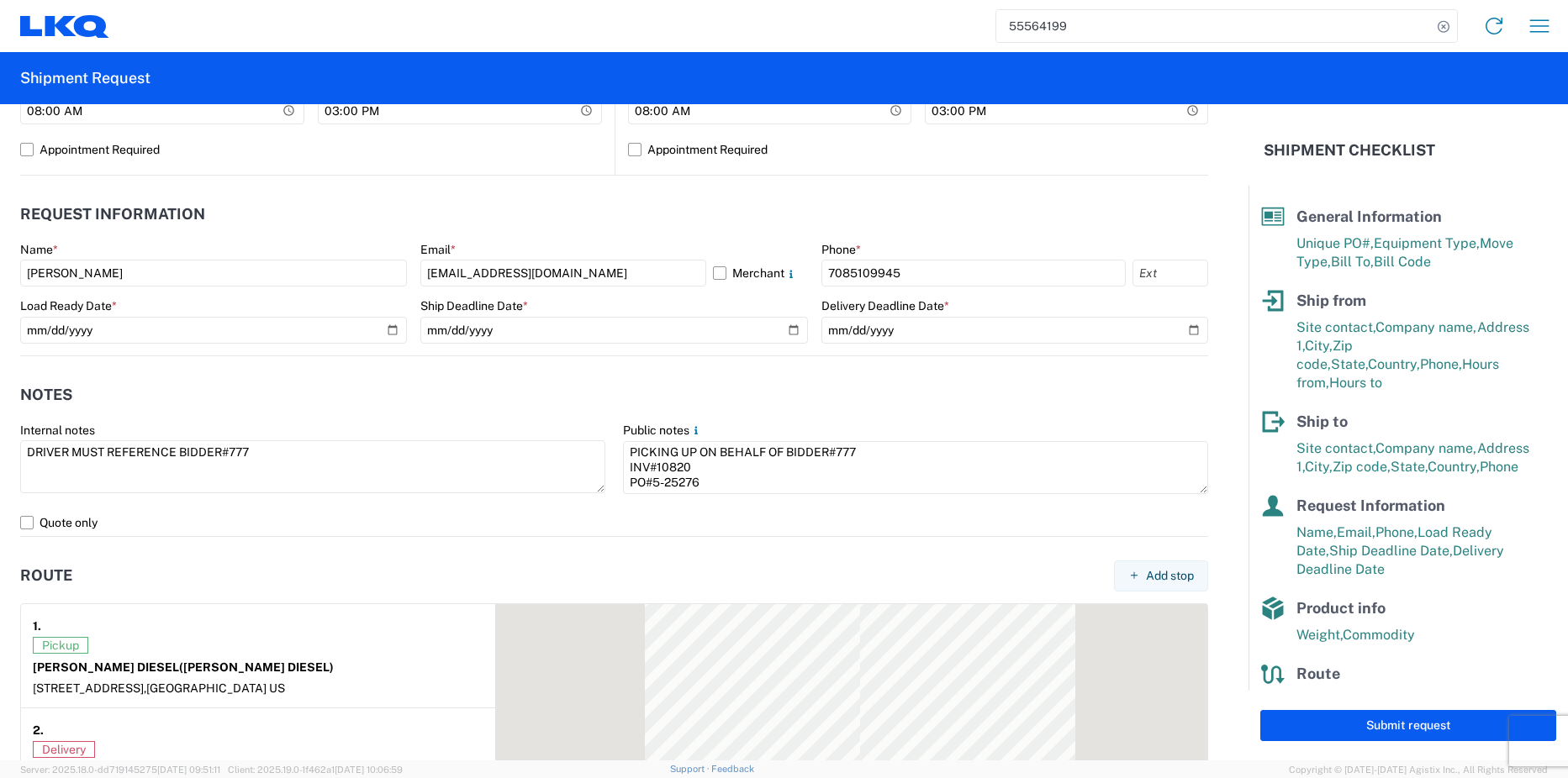
scroll to position [840, 0]
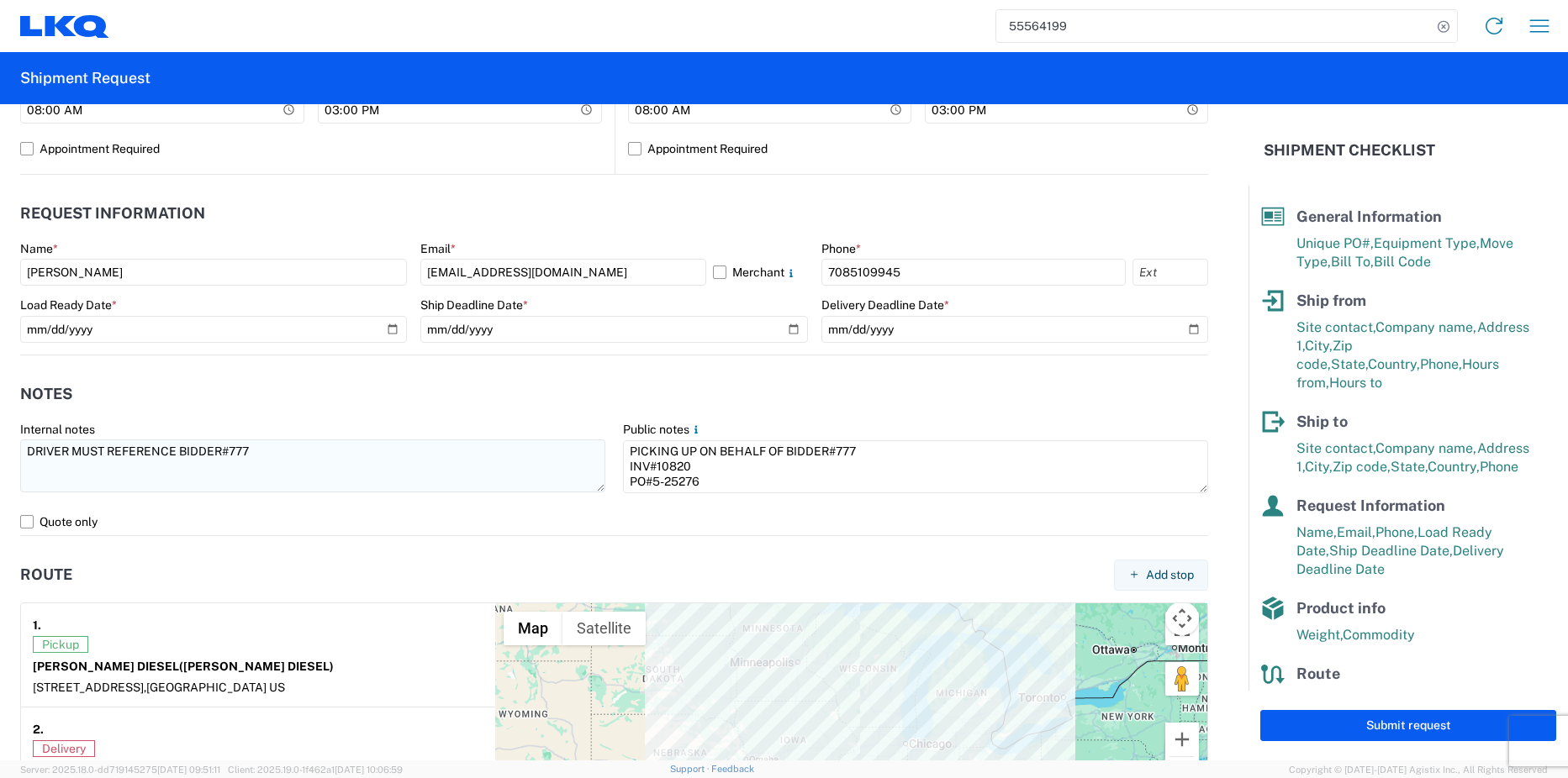
type input "BH/[PERSON_NAME]/INV#10820#2"
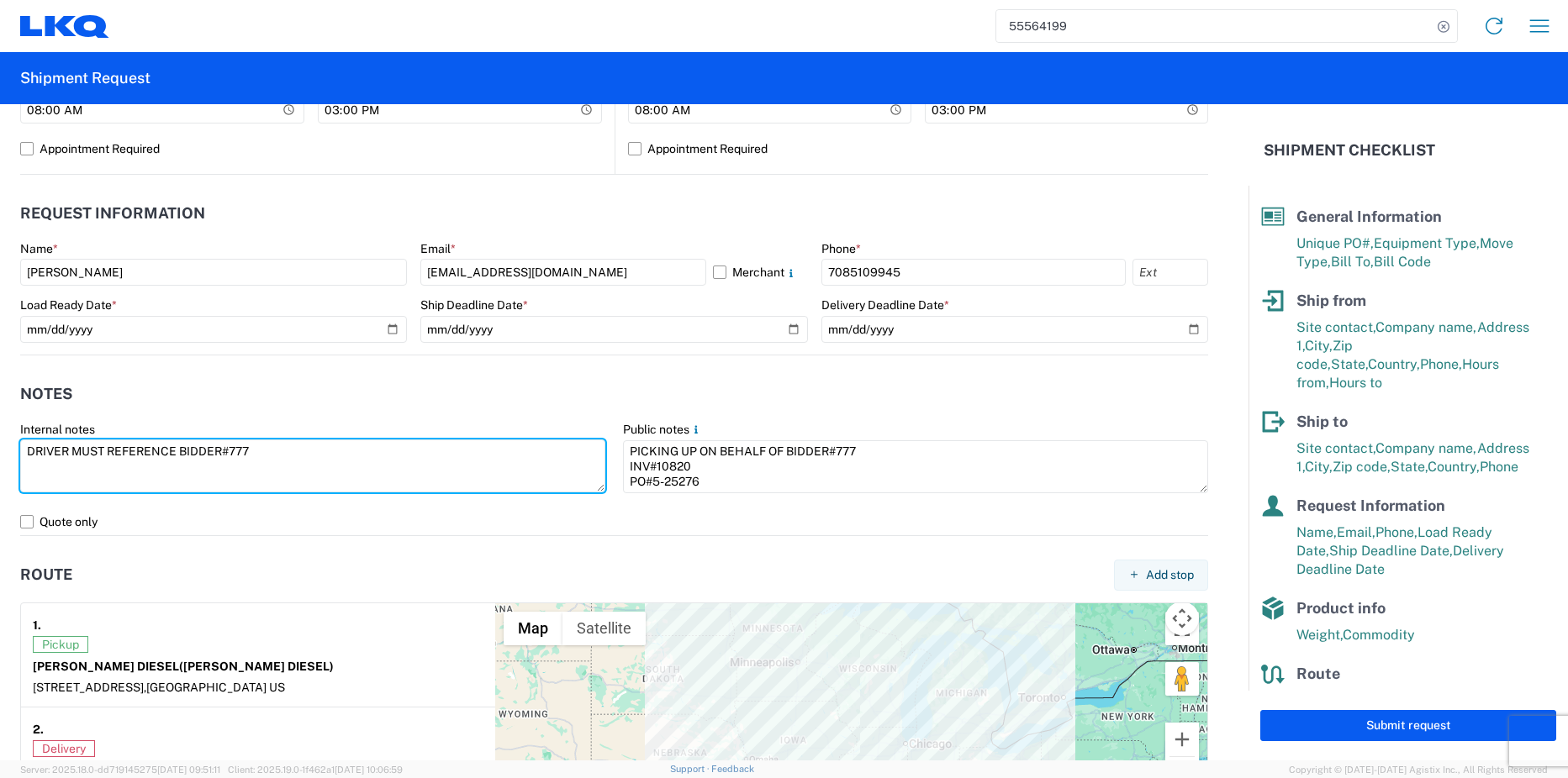
drag, startPoint x: 261, startPoint y: 447, endPoint x: -21, endPoint y: 455, distance: 282.1
click at [0, 455] on html "55564199 Home Shipment request Shipment tracking Shipment Request General Infor…" at bounding box center [784, 389] width 1568 height 778
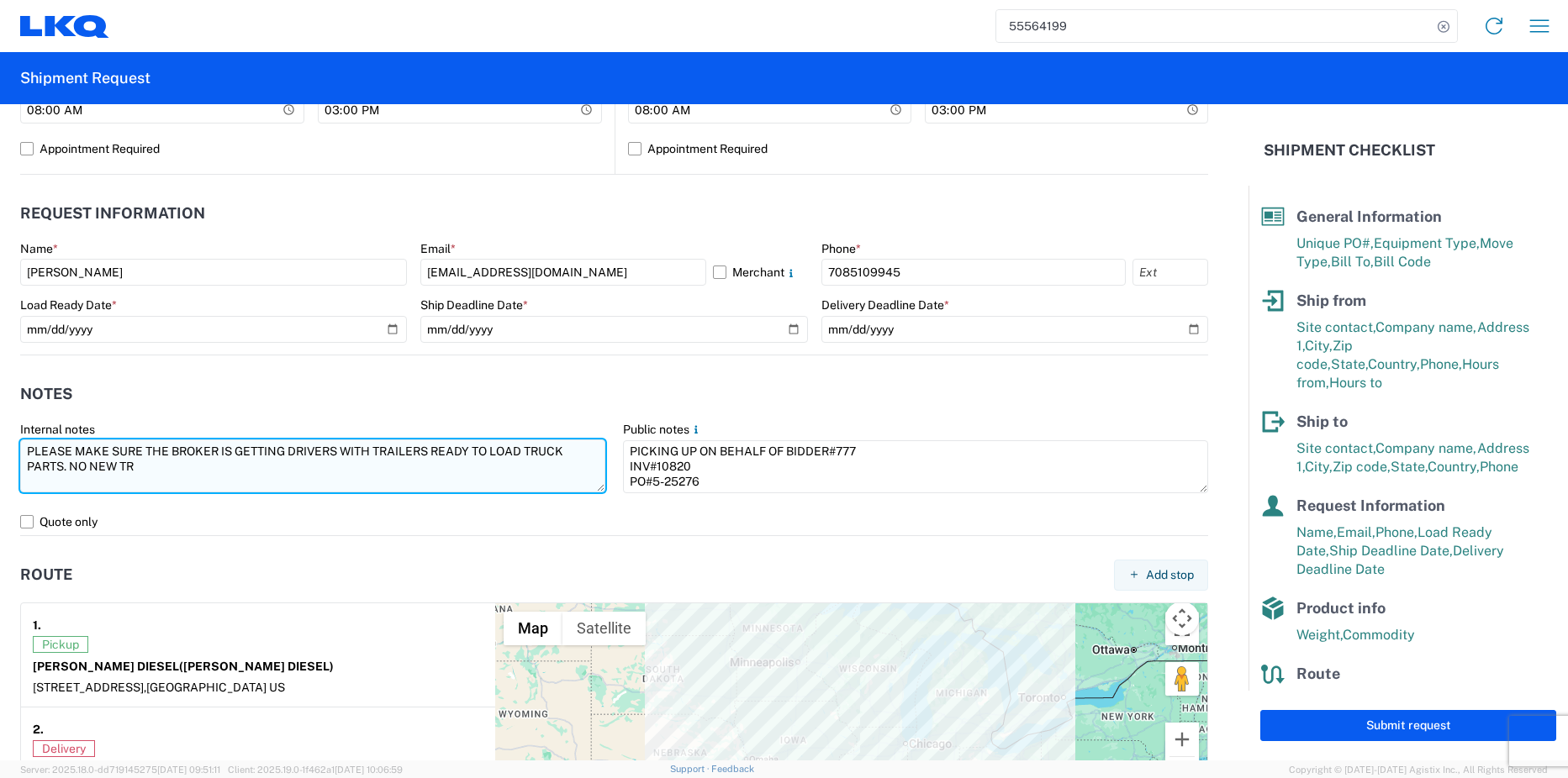
click at [164, 458] on textarea "PLEASE MAKE SURE THE BROKER IS GETTING DRIVERS WITH TRAILERS READY TO LOAD TRUC…" at bounding box center [312, 466] width 585 height 53
click at [151, 467] on textarea "PLEASE MAKE SURE THE BROKER IS GETTING DRIVERS WITH TRAILERS READY TO LOAD TRUC…" at bounding box center [312, 466] width 585 height 53
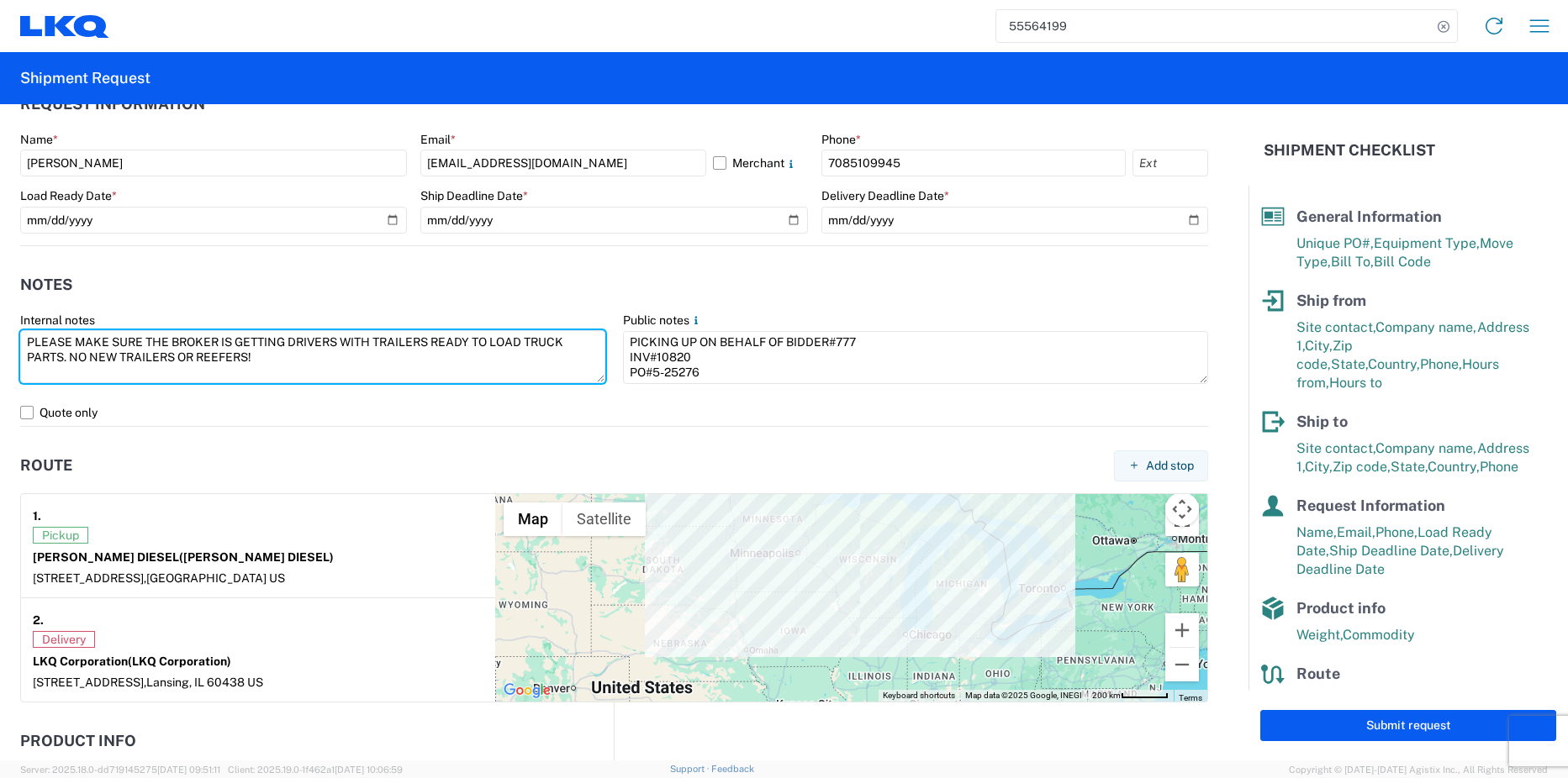
scroll to position [939, 0]
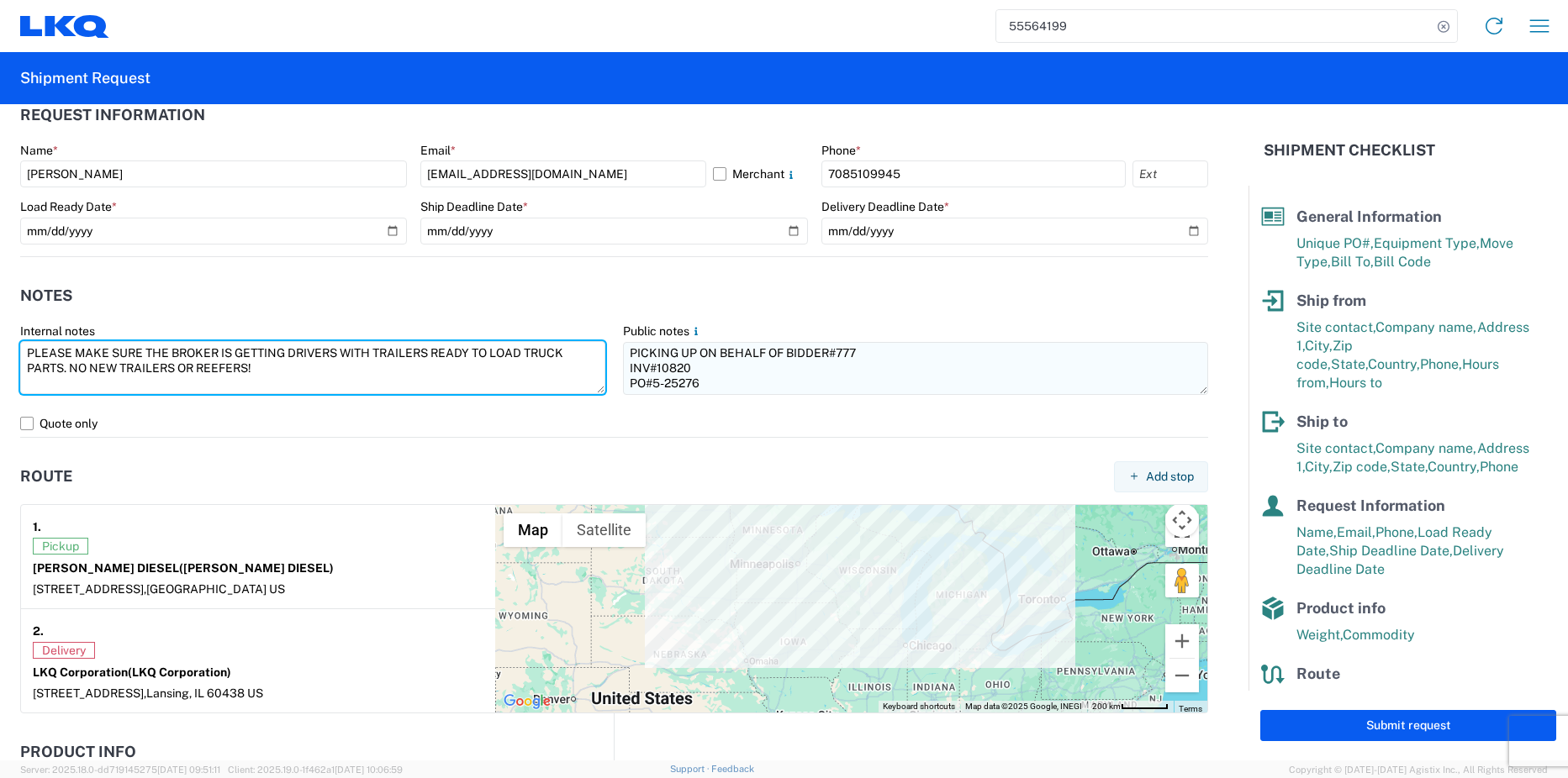
type textarea "PLEASE MAKE SURE THE BROKER IS GETTING DRIVERS WITH TRAILERS READY TO LOAD TRUC…"
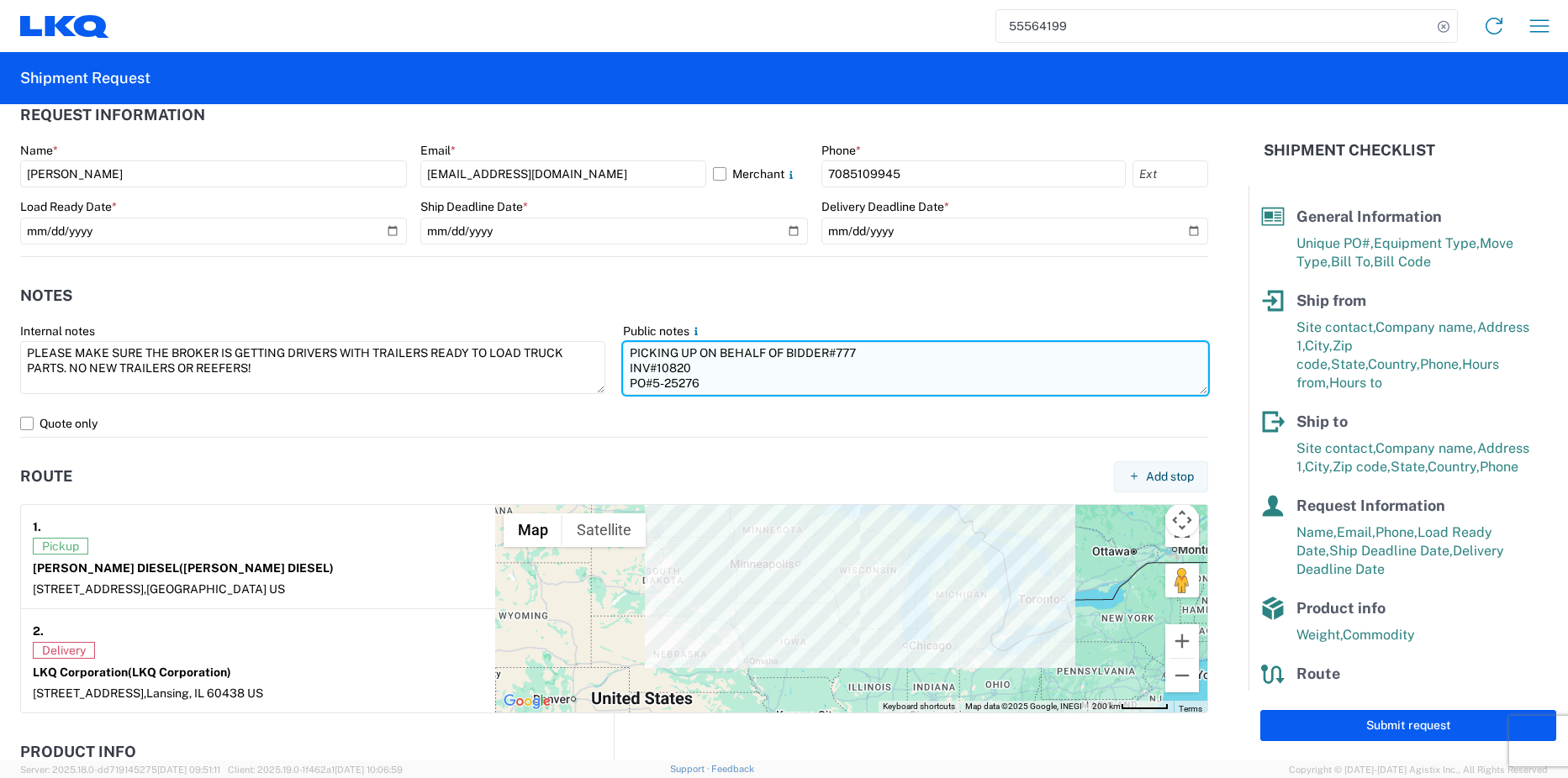
click at [882, 351] on textarea "PICKING UP ON BEHALF OF BIDDER#777 INV#10820 PO#5-25276" at bounding box center [914, 369] width 585 height 53
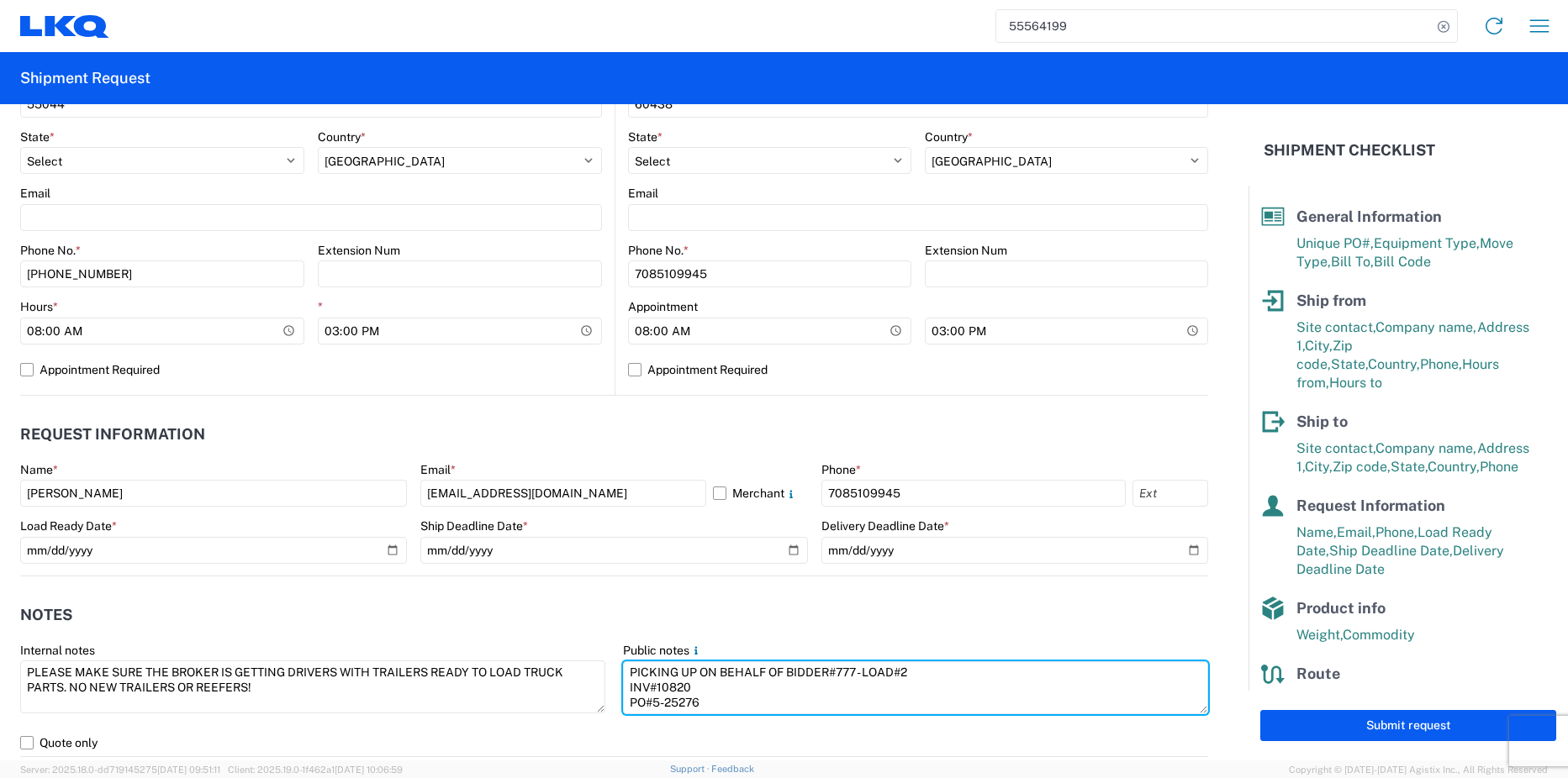
scroll to position [602, 0]
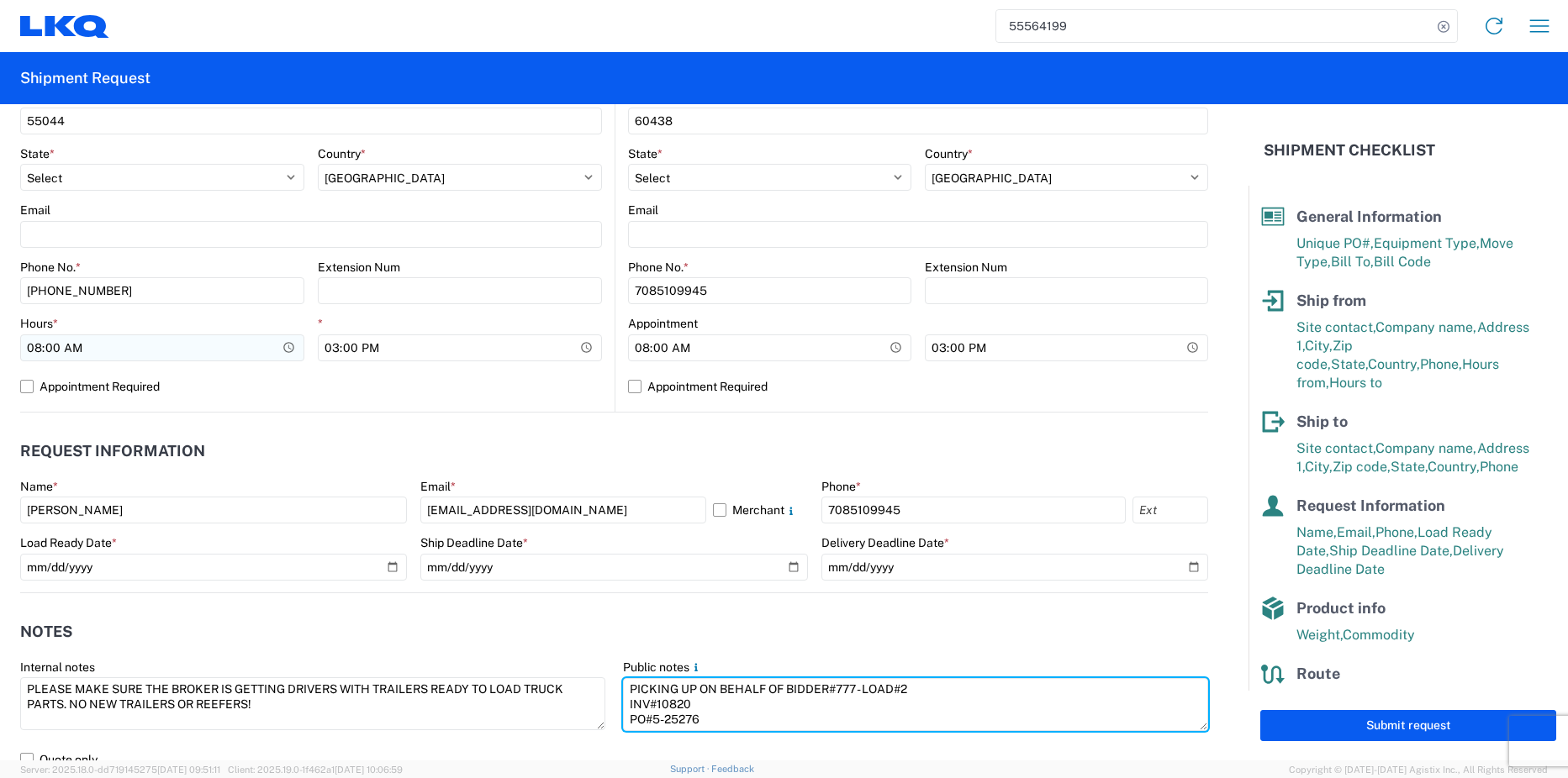
type textarea "PICKING UP ON BEHALF OF BIDDER#777 - LOAD#2 INV#10820 PO#5-25276"
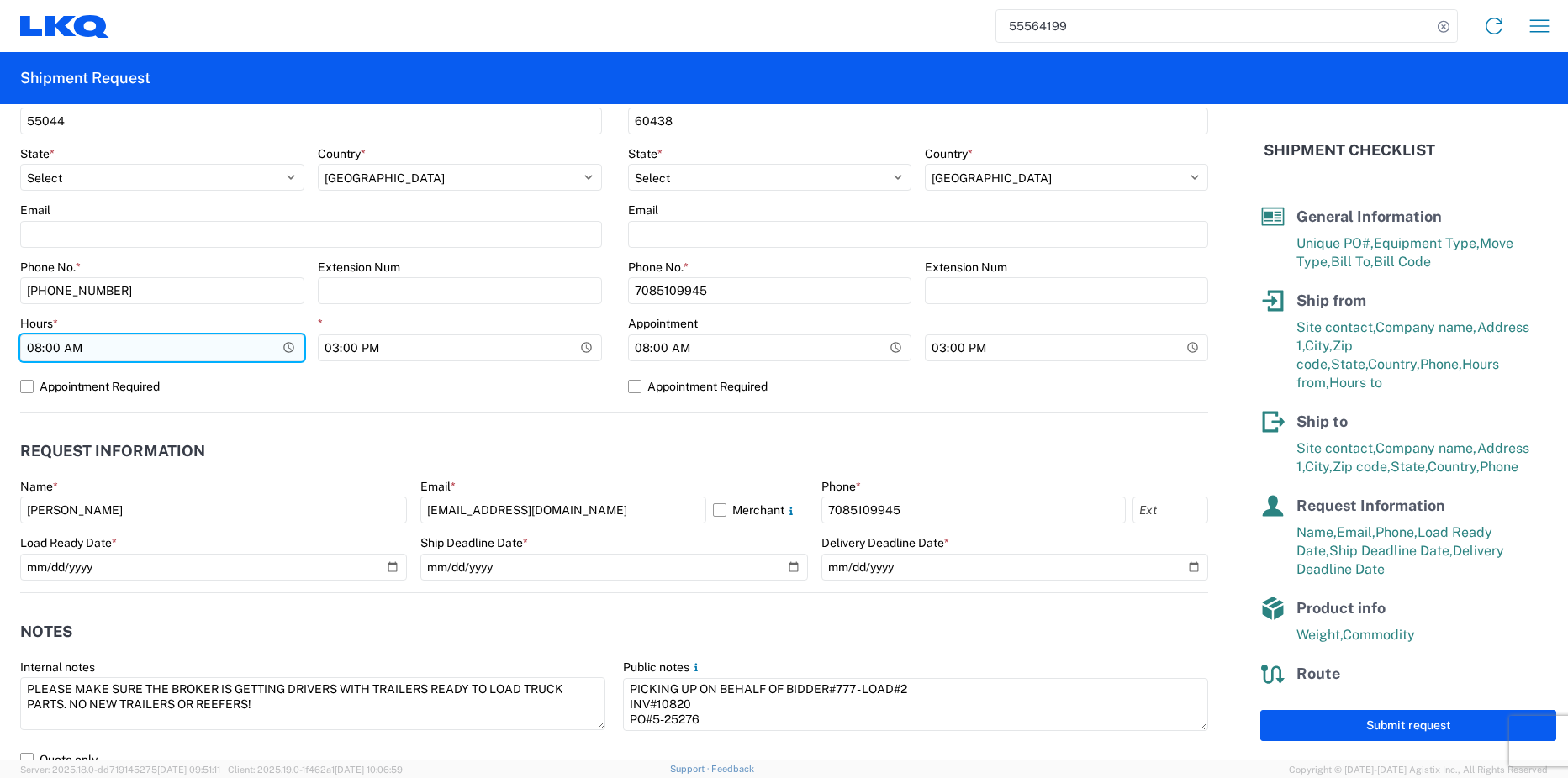
click at [37, 347] on input "08:00:00" at bounding box center [162, 347] width 284 height 27
type input "10:00"
click at [37, 347] on input "10:00" at bounding box center [162, 347] width 284 height 27
type input "13:00"
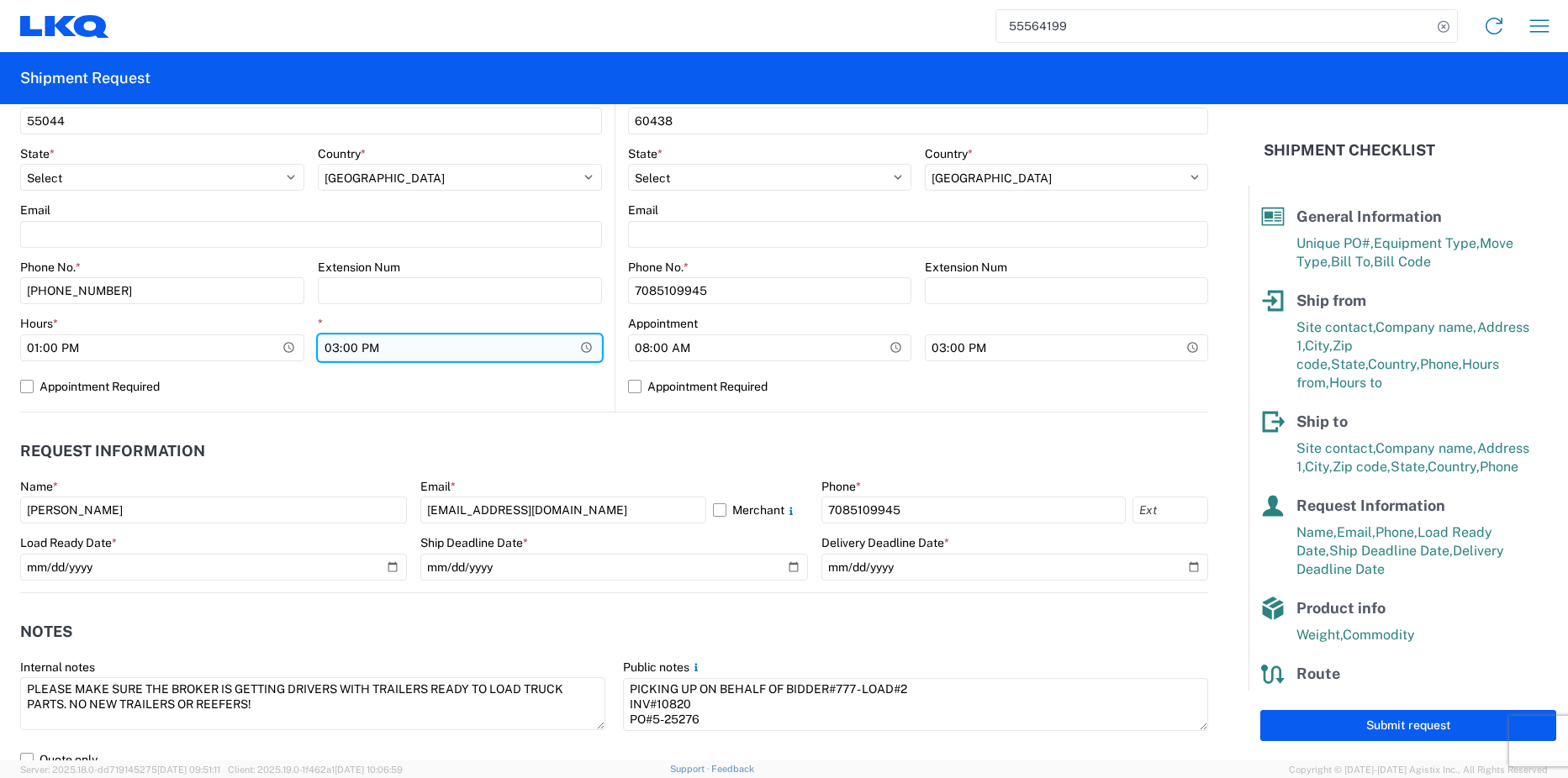
click at [332, 344] on input "15:00:00" at bounding box center [460, 347] width 284 height 27
type input "17:00"
click at [401, 339] on input "17:00" at bounding box center [460, 347] width 284 height 27
click at [376, 344] on input "17:00" at bounding box center [460, 347] width 284 height 27
drag, startPoint x: 367, startPoint y: 344, endPoint x: 346, endPoint y: 344, distance: 21.0
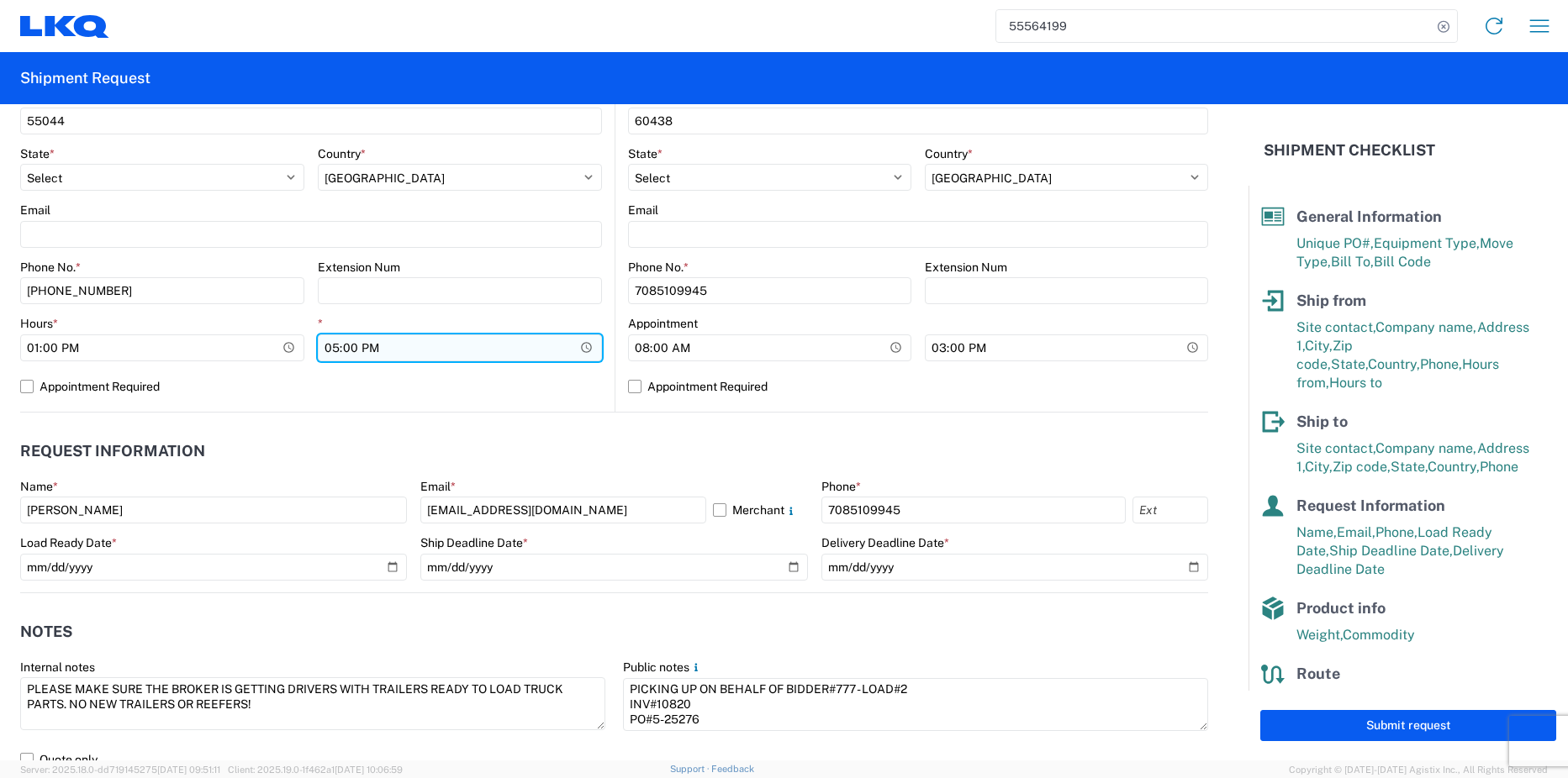
click at [351, 344] on input "17:00" at bounding box center [460, 347] width 284 height 27
click at [332, 344] on input "17:00" at bounding box center [460, 347] width 284 height 27
type input "15:00"
click at [466, 443] on header "Request Information" at bounding box center [614, 451] width 1188 height 38
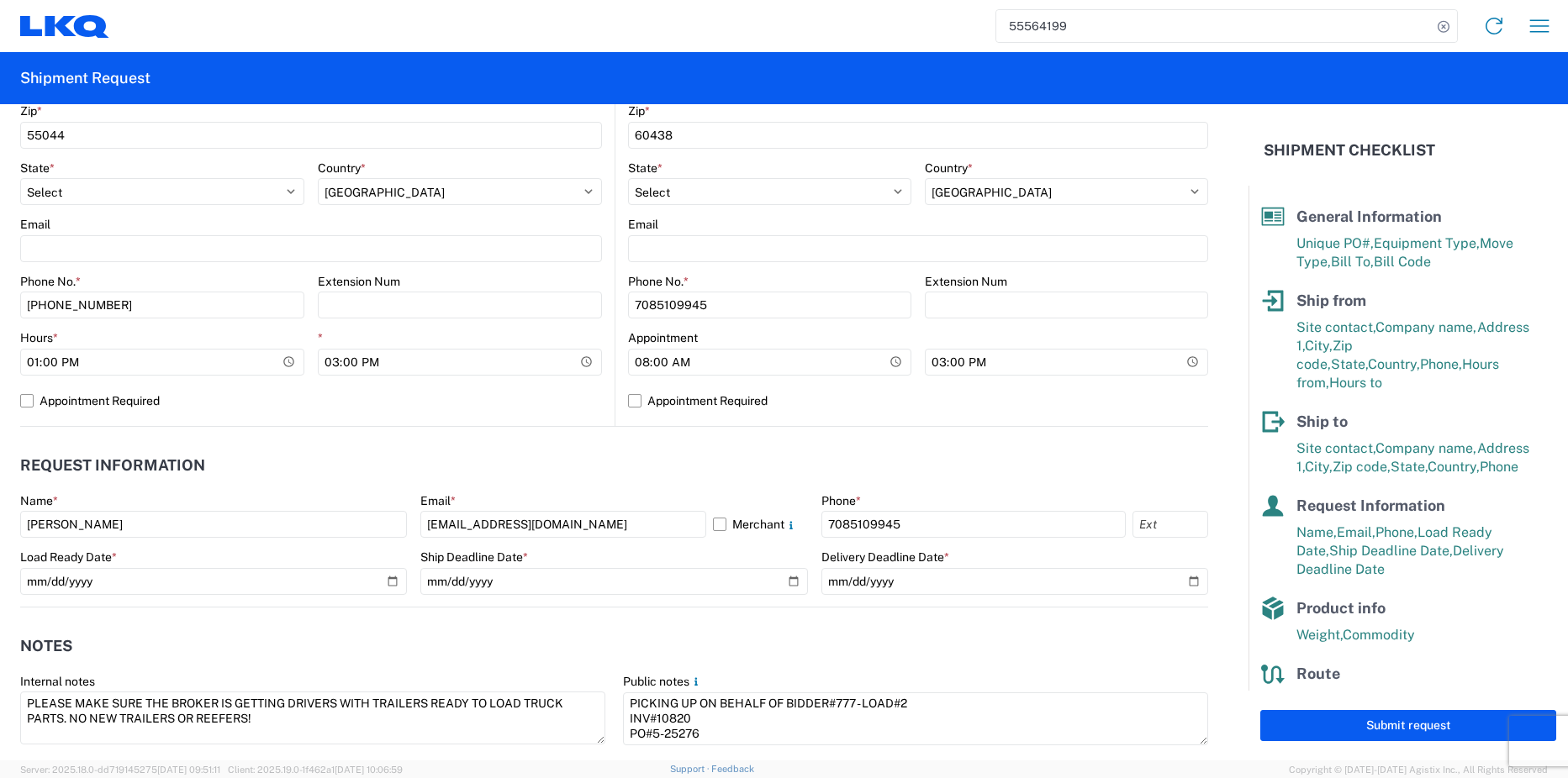
scroll to position [56, 0]
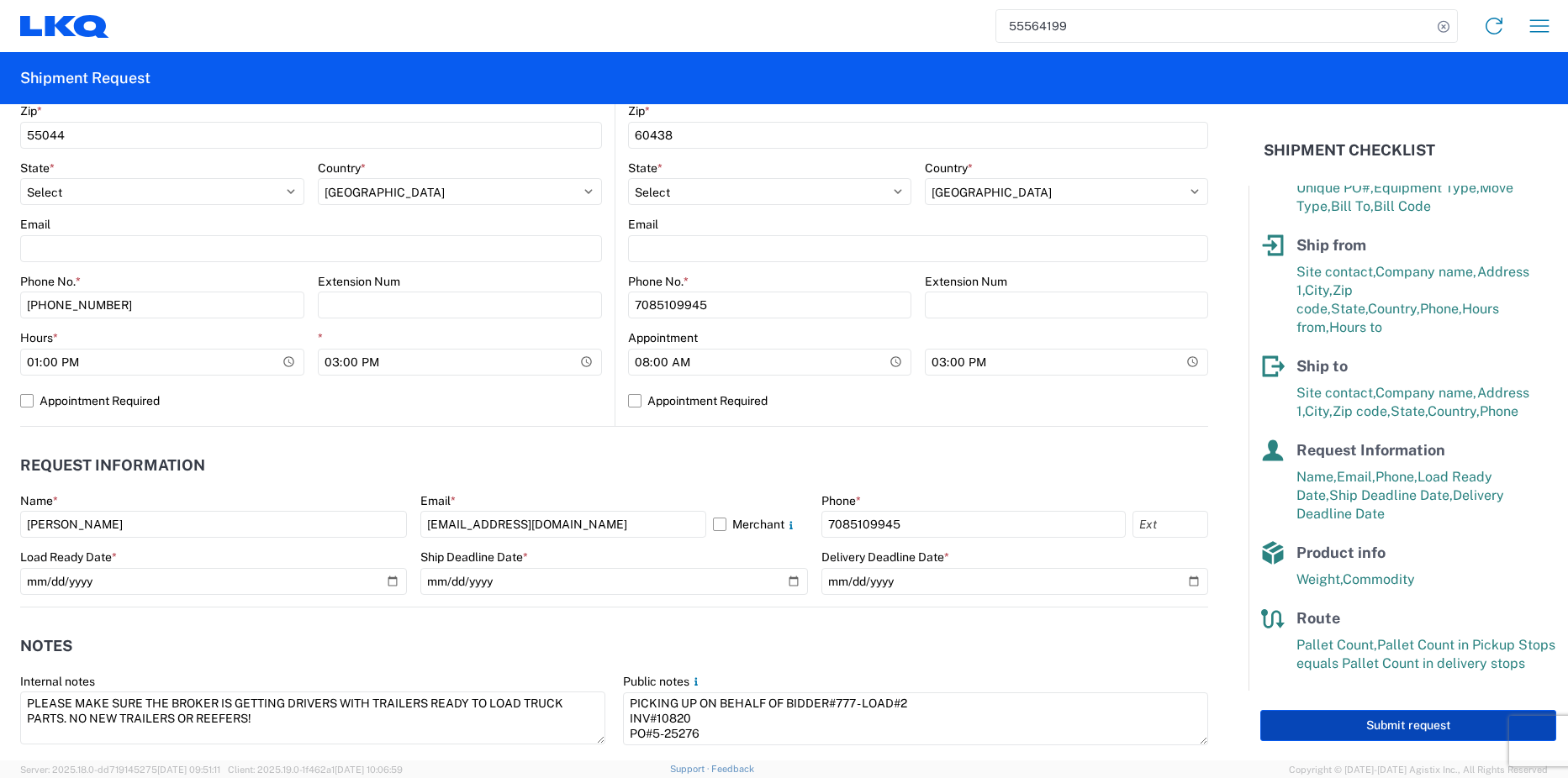
click at [1426, 724] on button "Submit request" at bounding box center [1407, 726] width 296 height 31
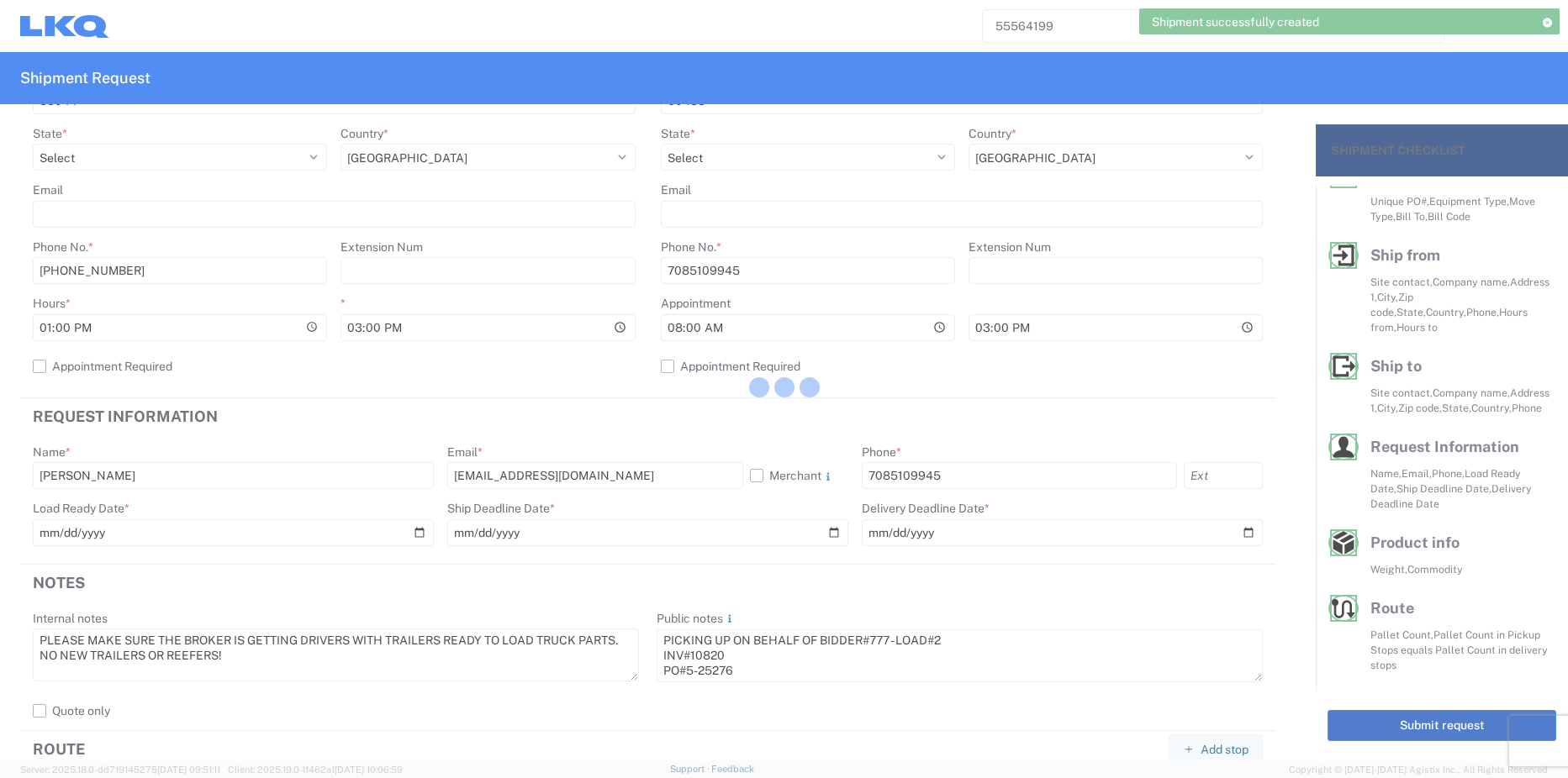
scroll to position [54, 0]
